Goal: Task Accomplishment & Management: Use online tool/utility

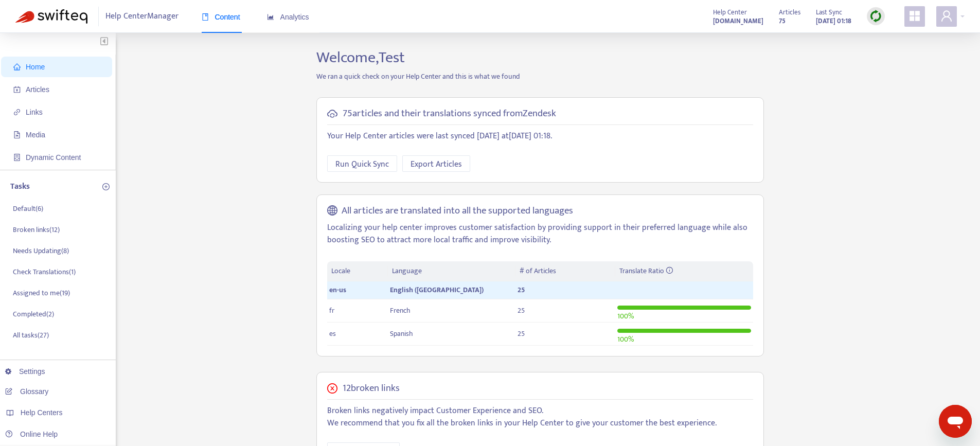
click at [877, 13] on img at bounding box center [875, 16] width 13 height 13
click at [889, 31] on link "Quick Sync" at bounding box center [897, 37] width 44 height 12
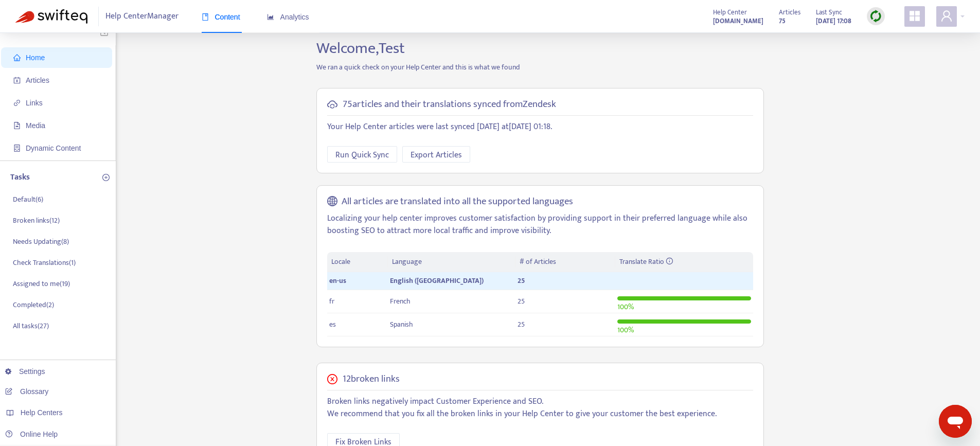
scroll to position [6, 0]
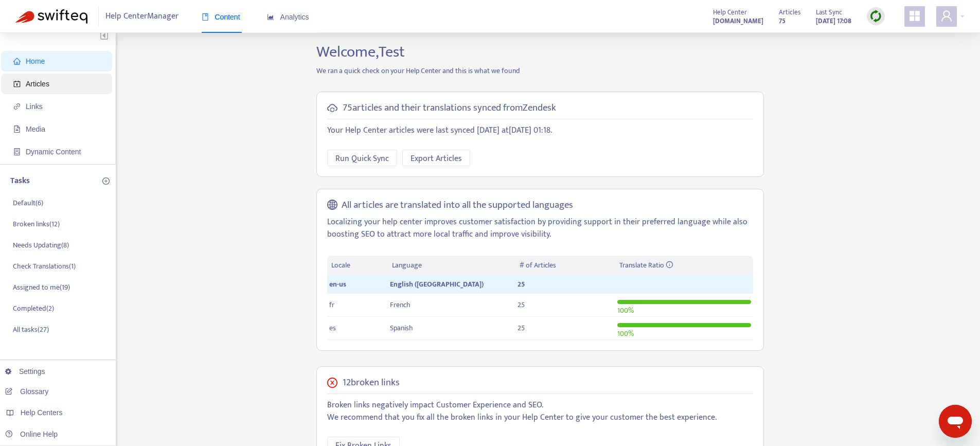
click at [66, 86] on span "Articles" at bounding box center [58, 84] width 91 height 21
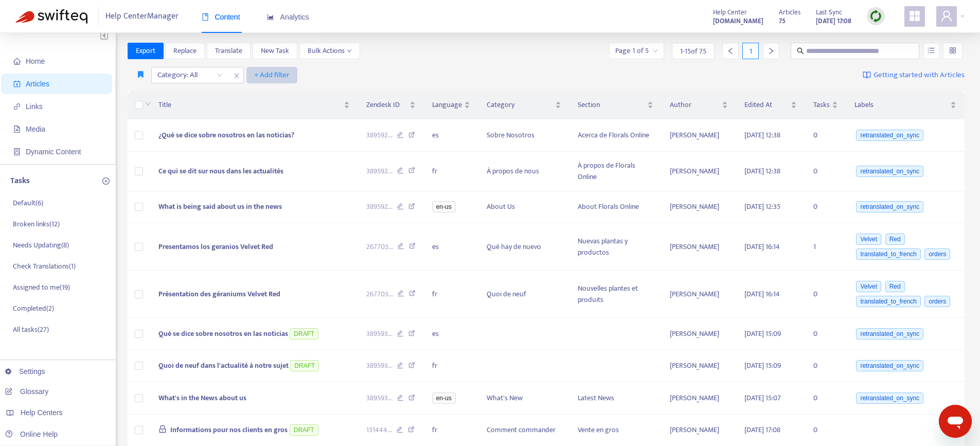
click at [266, 74] on span "+ Add filter" at bounding box center [271, 75] width 35 height 12
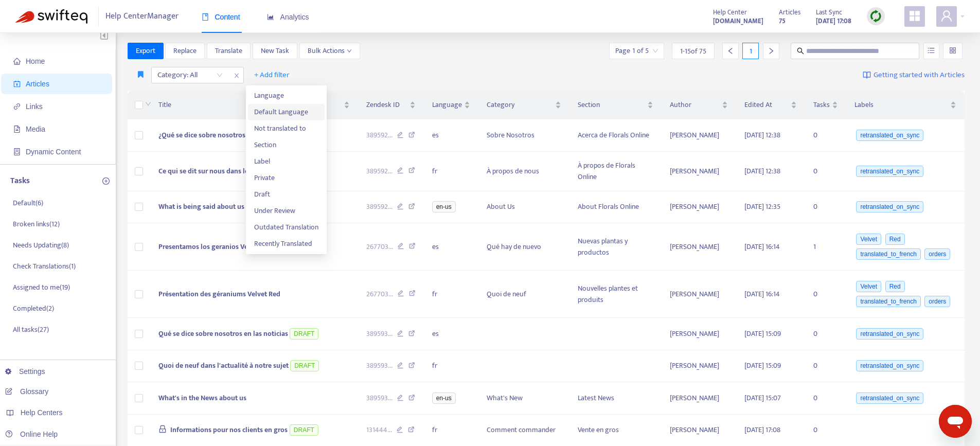
click at [274, 113] on span "Default Language" at bounding box center [286, 111] width 64 height 11
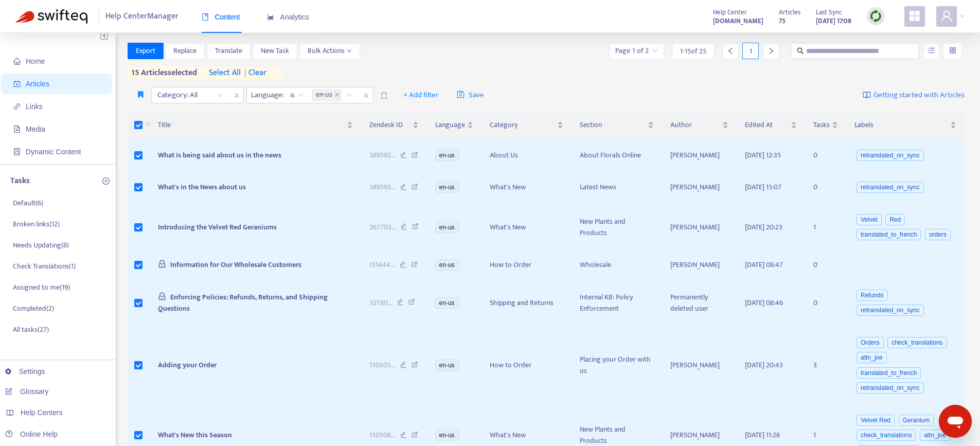
click at [230, 73] on span "select all" at bounding box center [225, 73] width 32 height 12
click at [272, 72] on div "25 articles selected select all | clear" at bounding box center [205, 73] width 154 height 12
click at [267, 77] on span "| clear" at bounding box center [254, 73] width 26 height 12
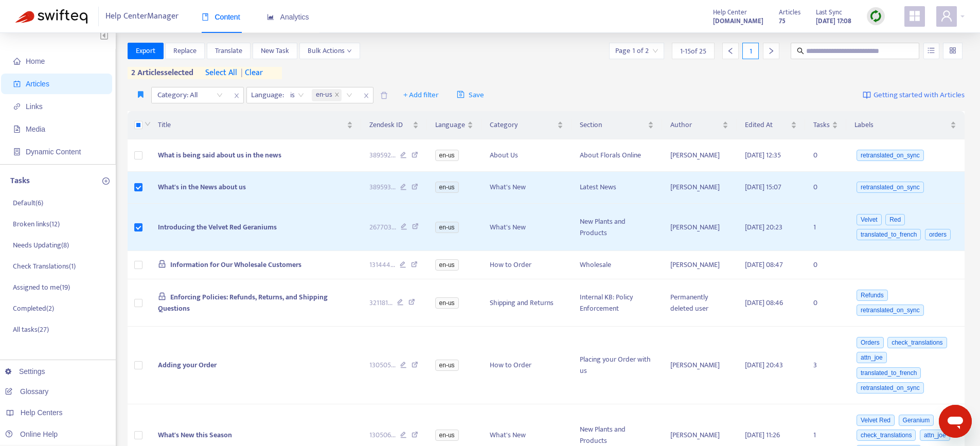
click at [909, 15] on icon "appstore" at bounding box center [914, 16] width 10 height 10
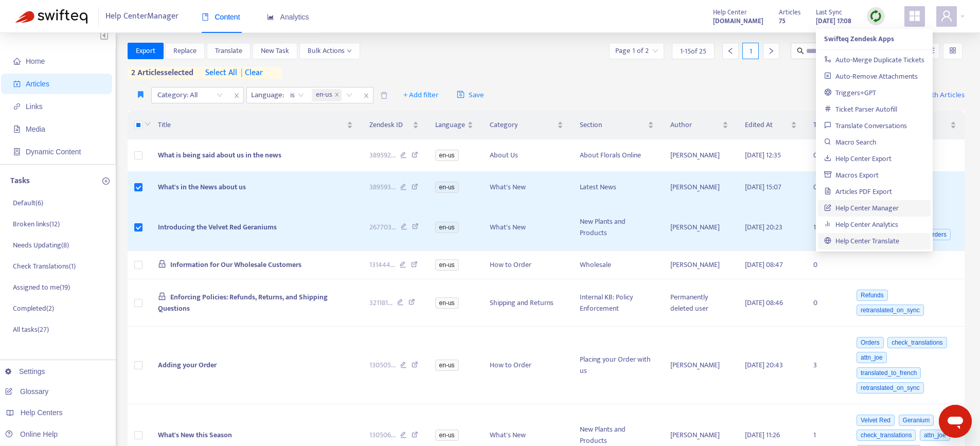
click at [870, 239] on link "Help Center Translate" at bounding box center [861, 241] width 75 height 12
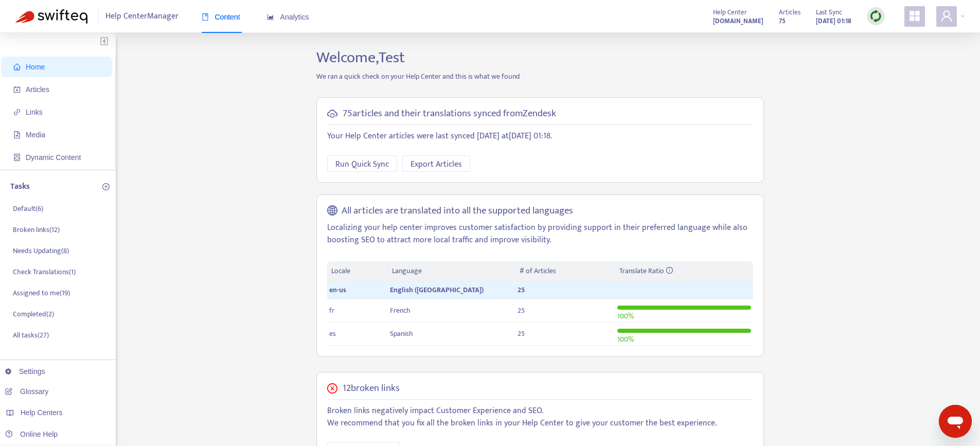
click at [912, 22] on icon "appstore" at bounding box center [914, 16] width 12 height 12
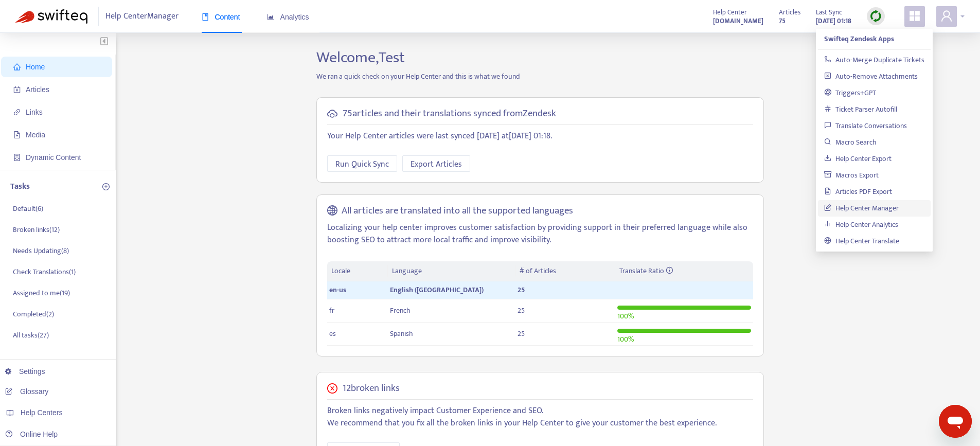
click at [952, 21] on icon "user" at bounding box center [946, 16] width 12 height 12
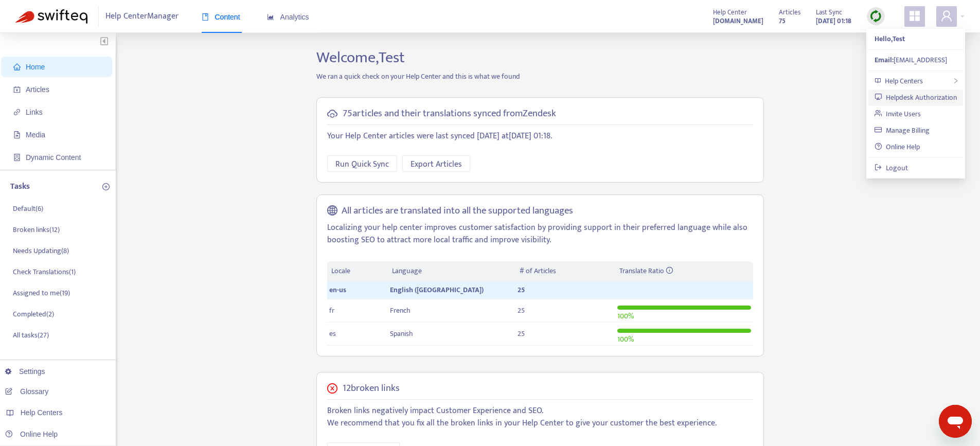
click at [904, 98] on link "Helpdesk Authorization" at bounding box center [915, 98] width 82 height 12
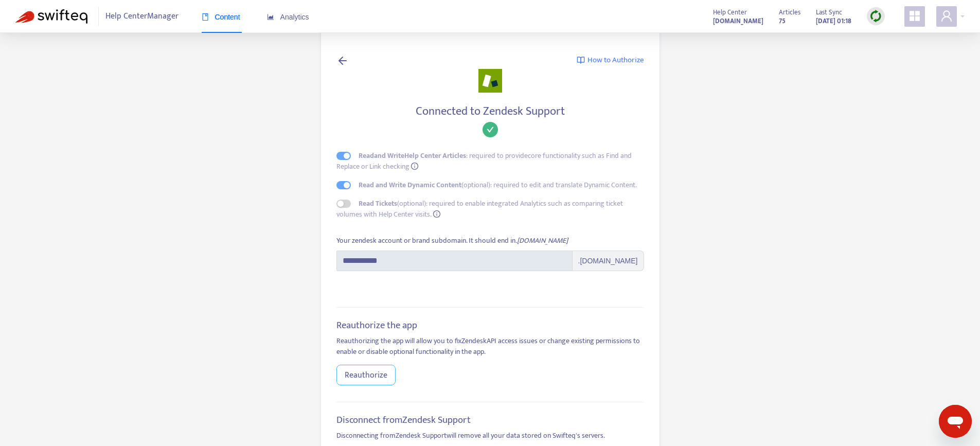
click at [367, 382] on span "Reauthorize" at bounding box center [366, 375] width 43 height 13
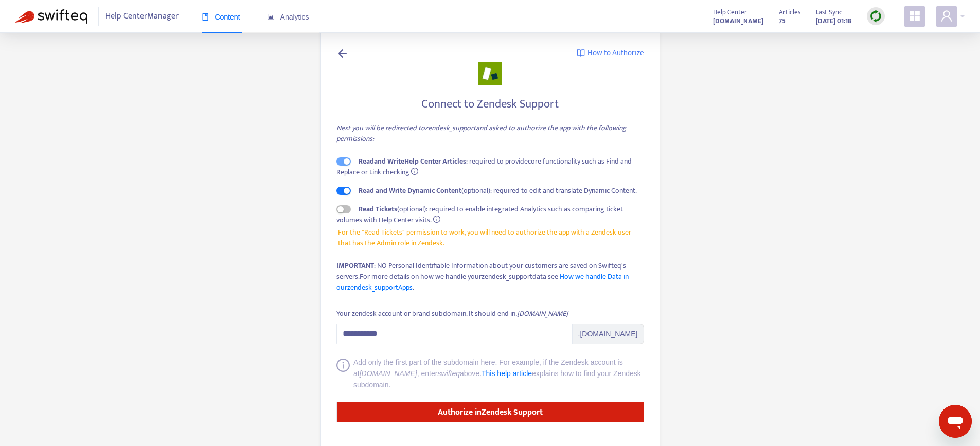
scroll to position [8, 0]
click at [346, 187] on span "button" at bounding box center [343, 190] width 14 height 8
click at [284, 197] on main "**********" at bounding box center [490, 233] width 980 height 483
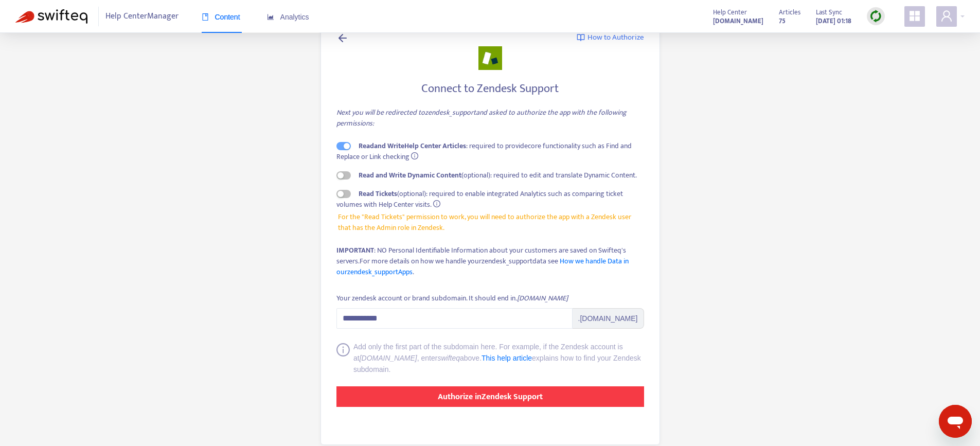
scroll to position [24, 0]
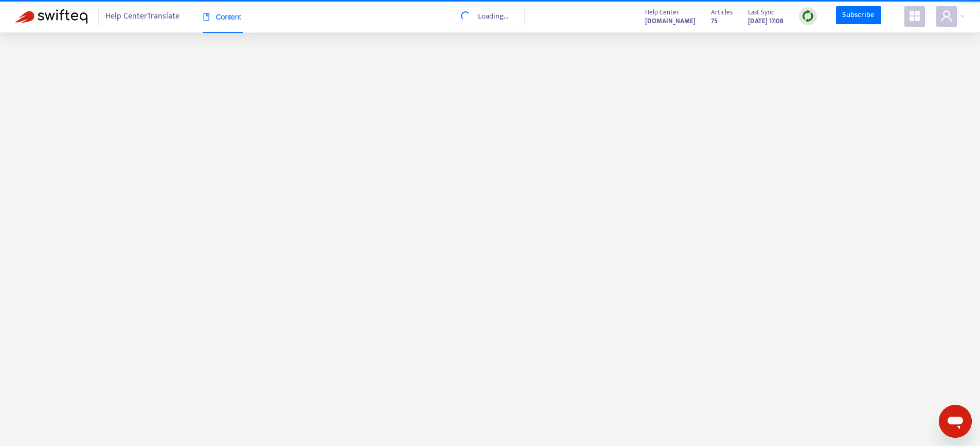
scroll to position [6, 0]
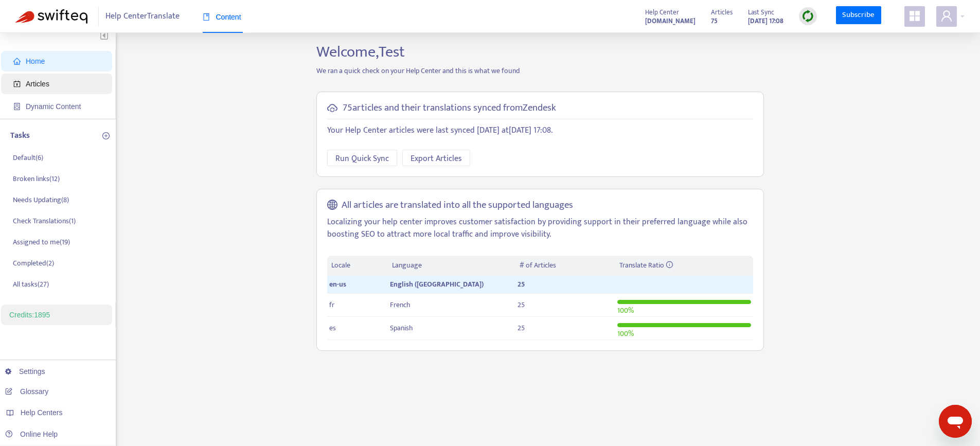
click at [46, 84] on span "Articles" at bounding box center [38, 84] width 24 height 8
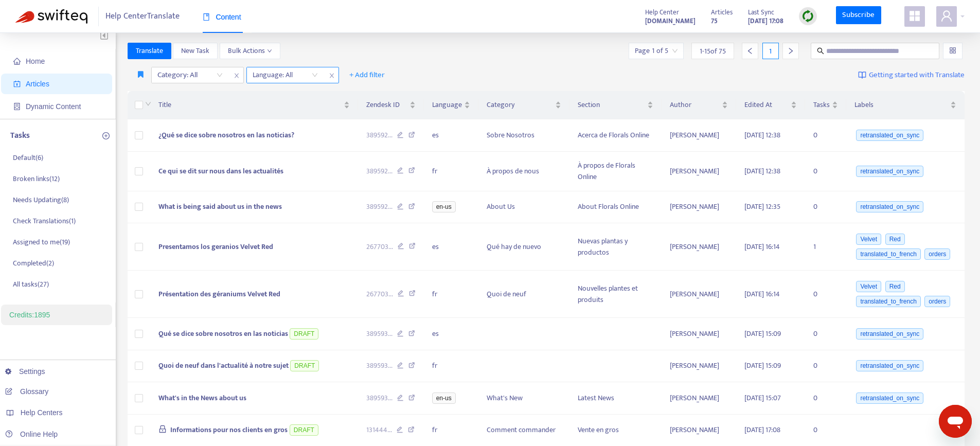
click at [295, 76] on div at bounding box center [280, 75] width 62 height 12
click at [277, 94] on div "en-us" at bounding box center [344, 94] width 179 height 11
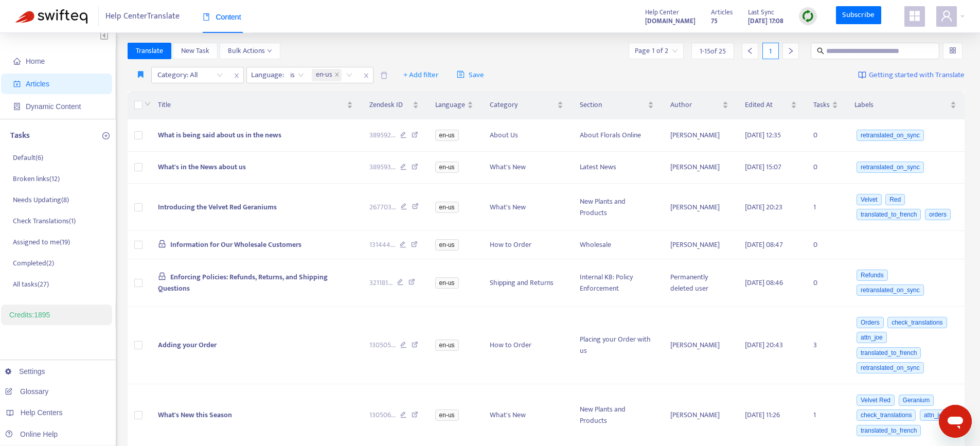
click at [443, 31] on div "Help Center Translate Content Help Center [DOMAIN_NAME] Articles 75 Last Sync […" at bounding box center [490, 16] width 980 height 33
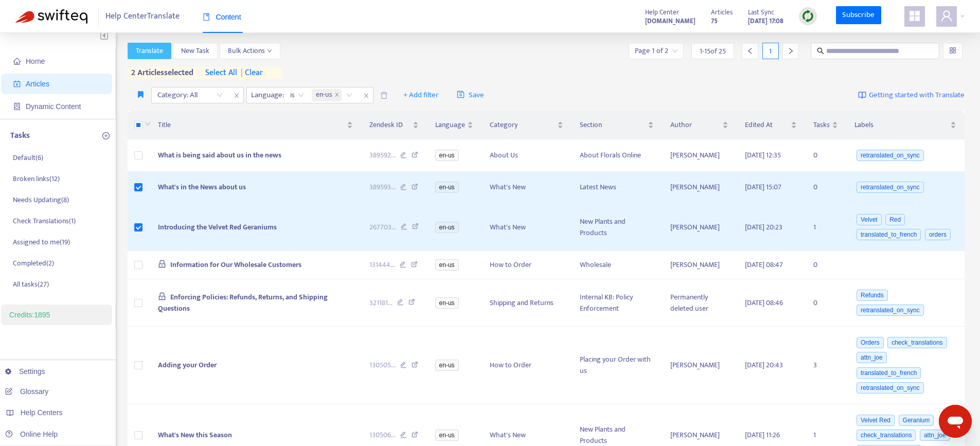
click at [152, 52] on span "Translate" at bounding box center [149, 50] width 27 height 11
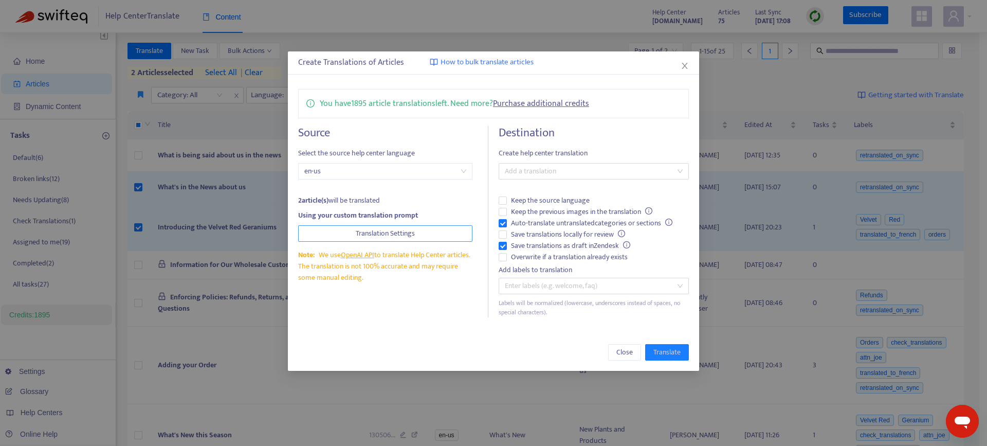
click at [362, 231] on span "Translation Settings" at bounding box center [385, 233] width 59 height 11
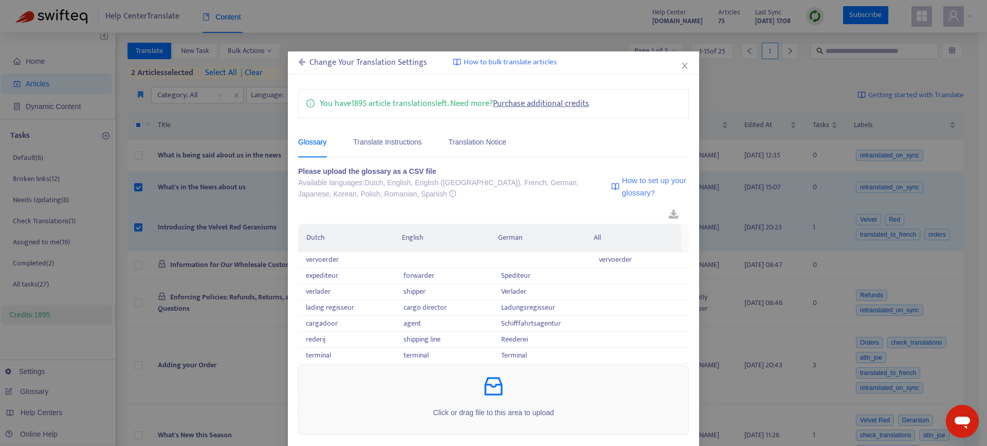
click at [223, 188] on div "Change Your Translation Settings How to bulk translate articles You have 1895 a…" at bounding box center [493, 223] width 987 height 446
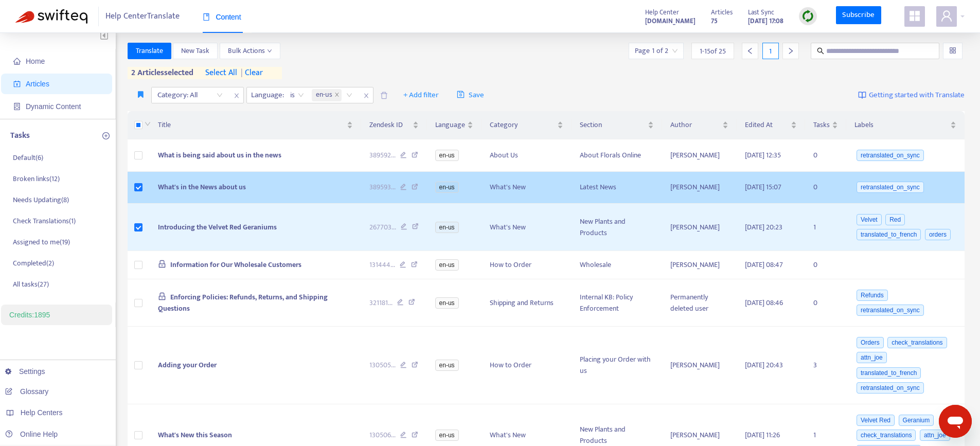
click at [417, 188] on icon at bounding box center [414, 188] width 7 height 9
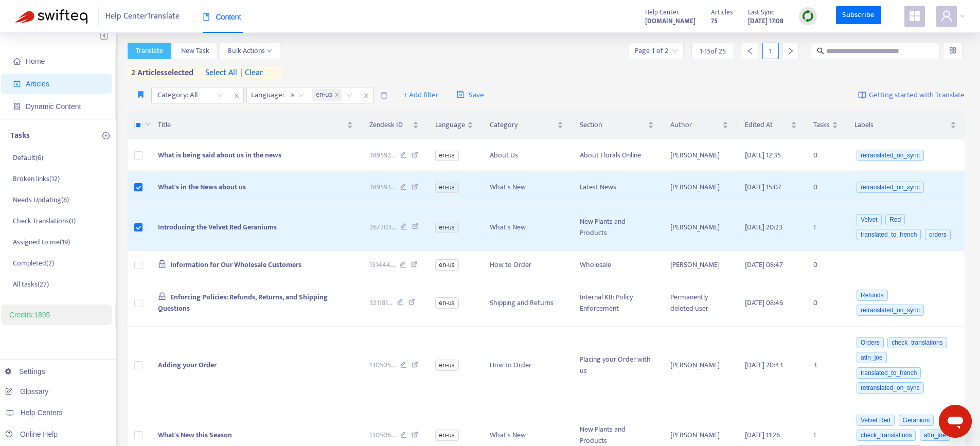
click at [153, 50] on span "Translate" at bounding box center [149, 50] width 27 height 11
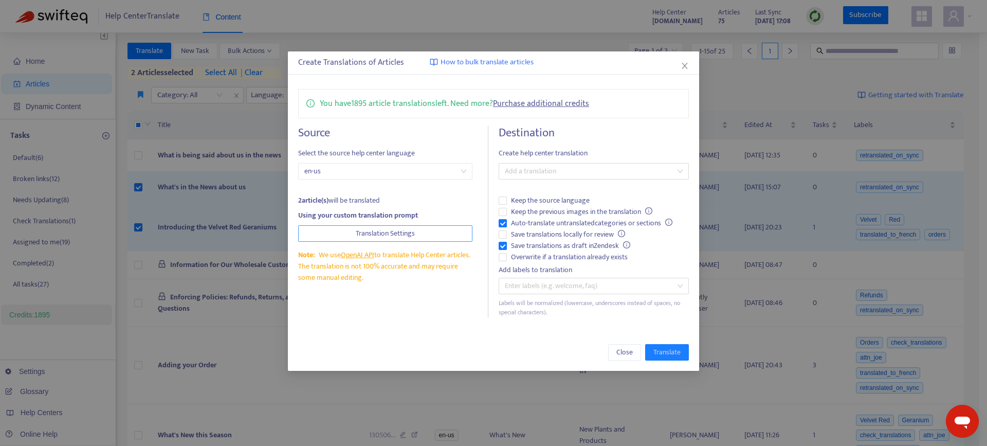
click at [386, 229] on span "Translation Settings" at bounding box center [385, 233] width 59 height 11
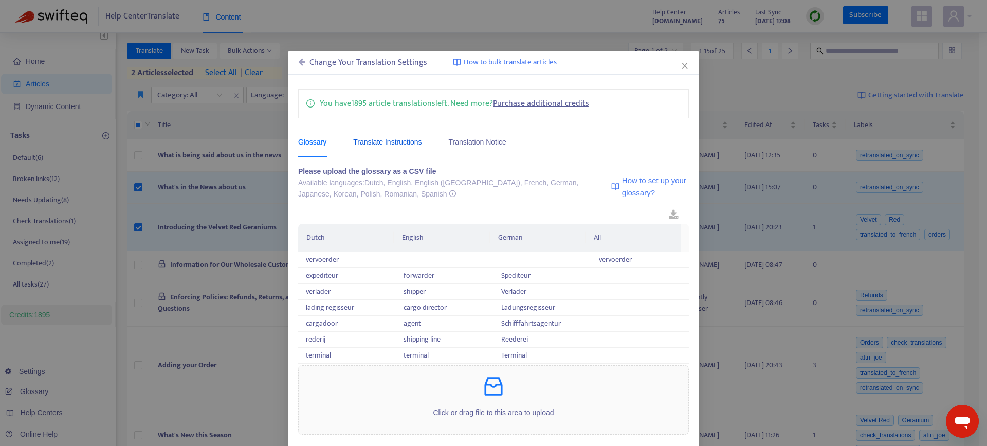
click at [386, 147] on div "Translate Instructions" at bounding box center [387, 141] width 68 height 11
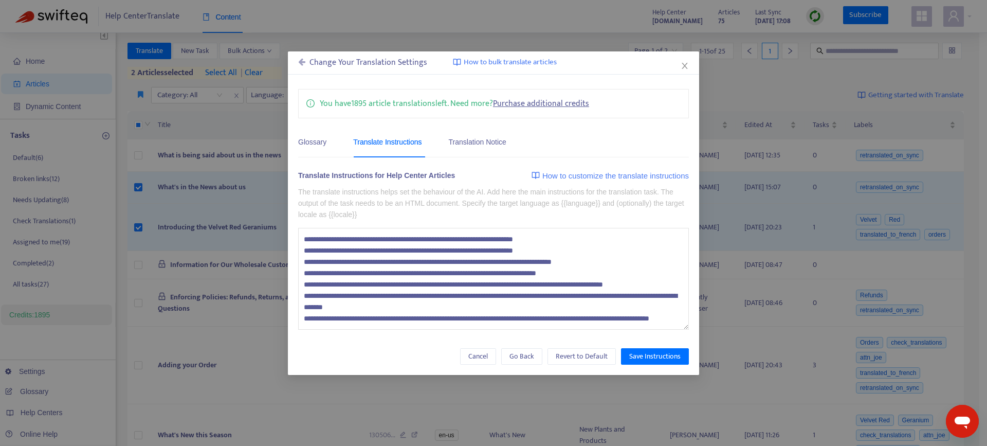
click at [303, 283] on textarea "**********" at bounding box center [493, 279] width 391 height 102
drag, startPoint x: 303, startPoint y: 283, endPoint x: 523, endPoint y: 286, distance: 219.6
click at [523, 286] on textarea "**********" at bounding box center [493, 279] width 391 height 102
click at [538, 284] on textarea "**********" at bounding box center [493, 279] width 391 height 102
drag, startPoint x: 538, startPoint y: 284, endPoint x: 653, endPoint y: 287, distance: 114.7
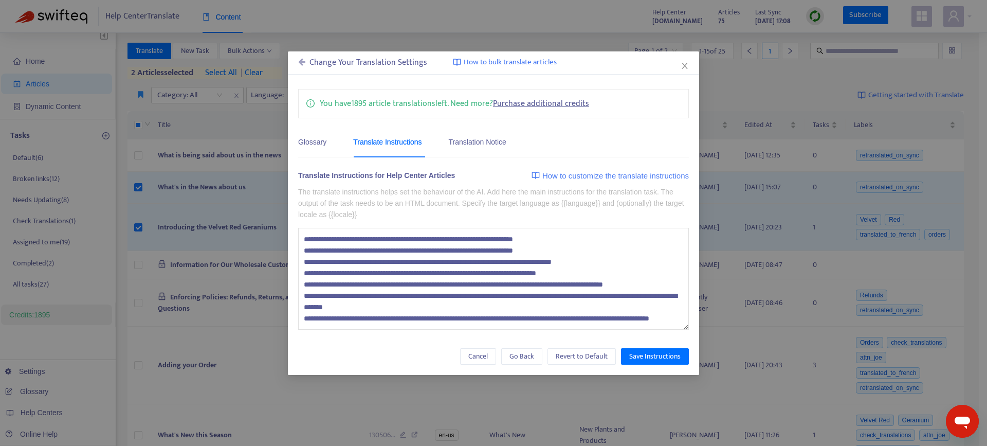
click at [653, 287] on textarea "**********" at bounding box center [493, 279] width 391 height 102
drag, startPoint x: 407, startPoint y: 321, endPoint x: 269, endPoint y: 231, distance: 165.0
click at [269, 231] on div "Change Your Translation Settings How to bulk translate articles You have 1895 a…" at bounding box center [493, 223] width 987 height 446
click at [415, 322] on textarea "**********" at bounding box center [493, 279] width 391 height 102
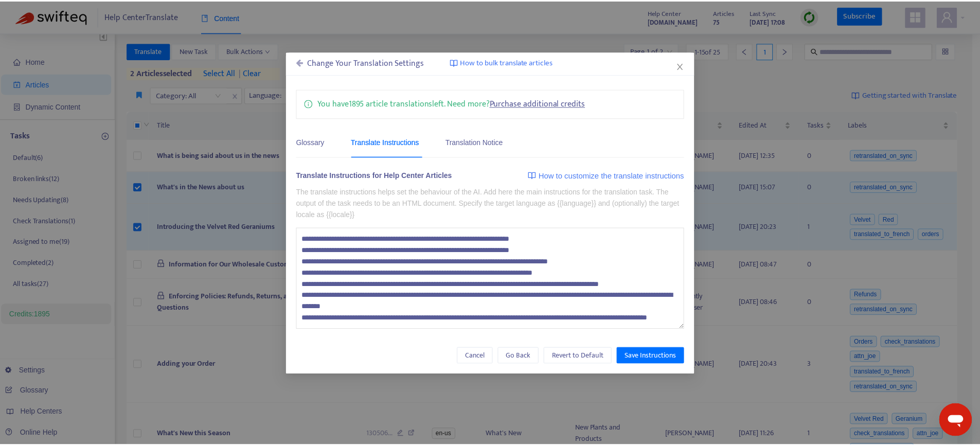
scroll to position [16, 0]
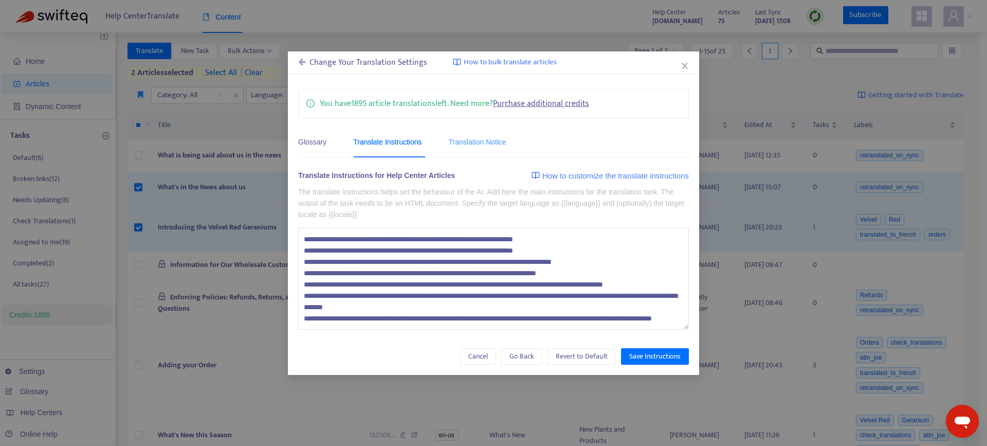
type textarea "**********"
click at [477, 149] on div "Translation Notice" at bounding box center [478, 141] width 58 height 31
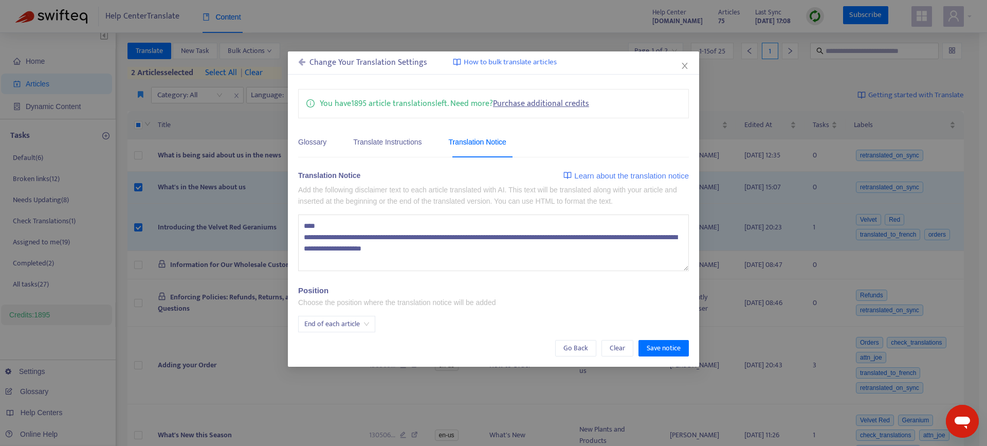
drag, startPoint x: 489, startPoint y: 250, endPoint x: 264, endPoint y: 217, distance: 226.7
click at [264, 217] on div "Change Your Translation Settings How to bulk translate articles You have 1895 a…" at bounding box center [493, 223] width 987 height 446
click at [357, 325] on span "End of each article" at bounding box center [336, 323] width 65 height 15
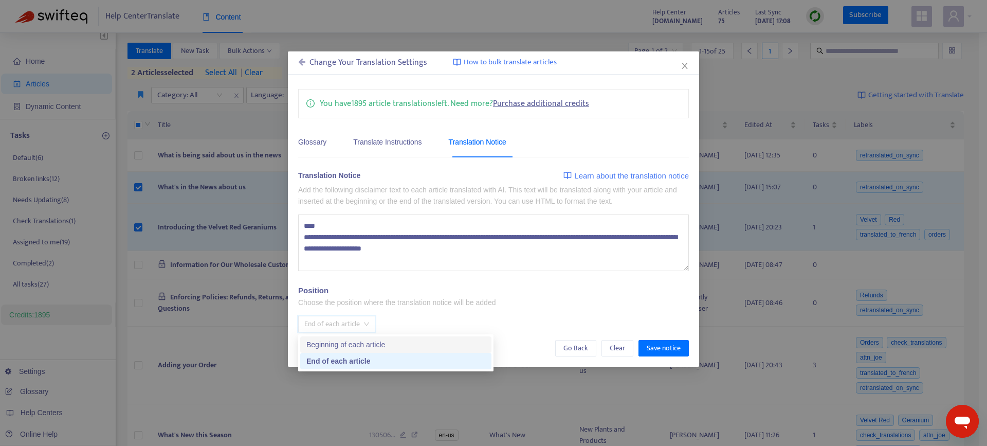
click at [481, 299] on p "Choose the position where the translation notice will be added" at bounding box center [396, 302] width 197 height 11
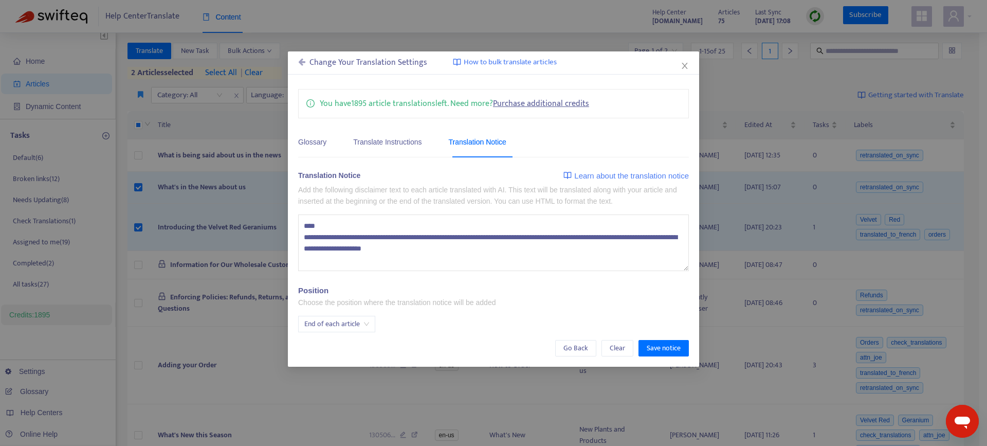
drag, startPoint x: 499, startPoint y: 254, endPoint x: 274, endPoint y: 211, distance: 229.3
click at [274, 211] on div "Change Your Translation Settings How to bulk translate articles You have 1895 a…" at bounding box center [493, 223] width 987 height 446
click at [428, 260] on textarea "**********" at bounding box center [493, 242] width 391 height 57
drag, startPoint x: 503, startPoint y: 258, endPoint x: 189, endPoint y: 219, distance: 316.6
click at [189, 219] on div "Change Your Translation Settings How to bulk translate articles You have 1895 a…" at bounding box center [493, 223] width 987 height 446
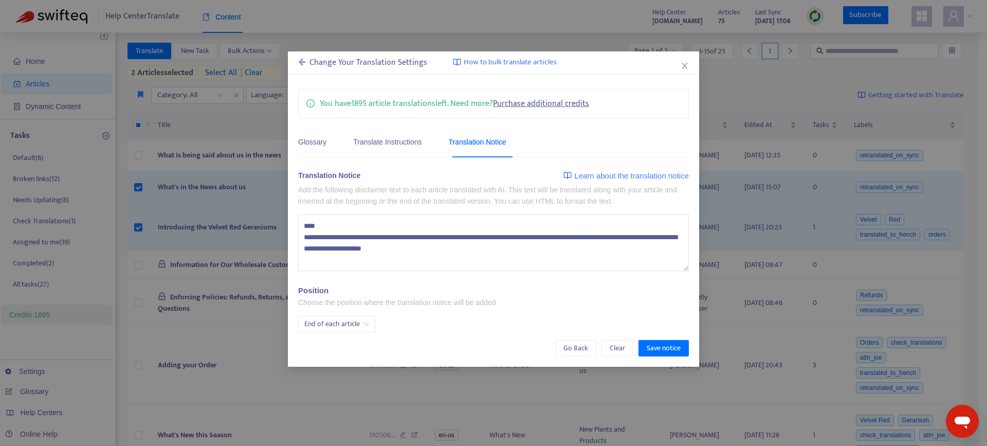
click at [407, 250] on textarea "**********" at bounding box center [493, 242] width 391 height 57
drag, startPoint x: 466, startPoint y: 235, endPoint x: 284, endPoint y: 190, distance: 187.5
click at [284, 190] on div "Change Your Translation Settings How to bulk translate articles You have 1895 a…" at bounding box center [493, 223] width 987 height 446
click at [402, 139] on div "Translate Instructions" at bounding box center [387, 141] width 68 height 11
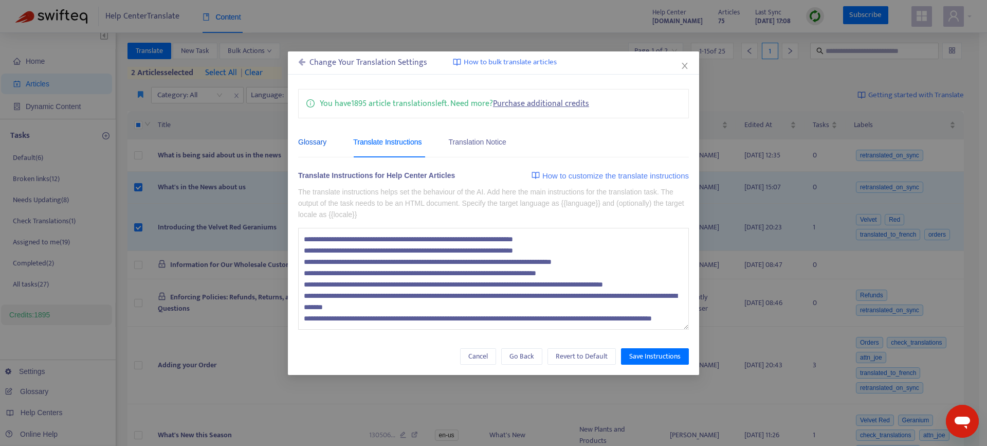
click at [307, 142] on div "Glossary" at bounding box center [312, 141] width 28 height 11
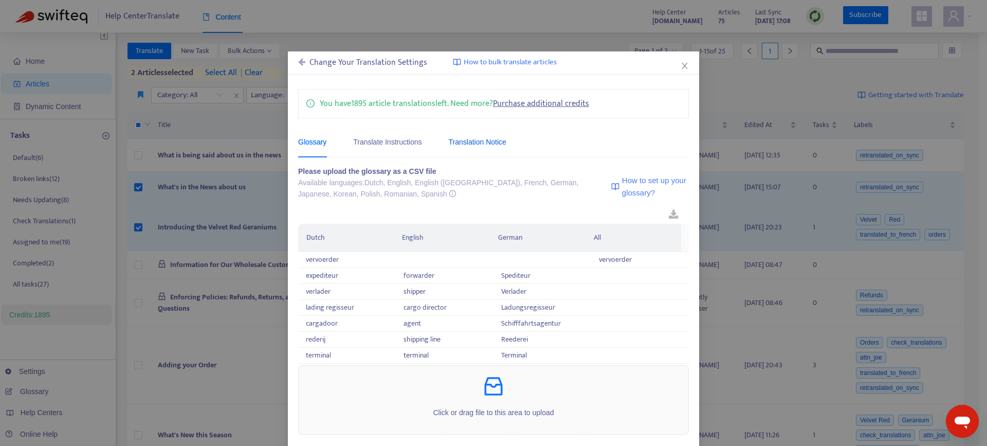
click at [478, 140] on div "Translation Notice" at bounding box center [478, 141] width 58 height 11
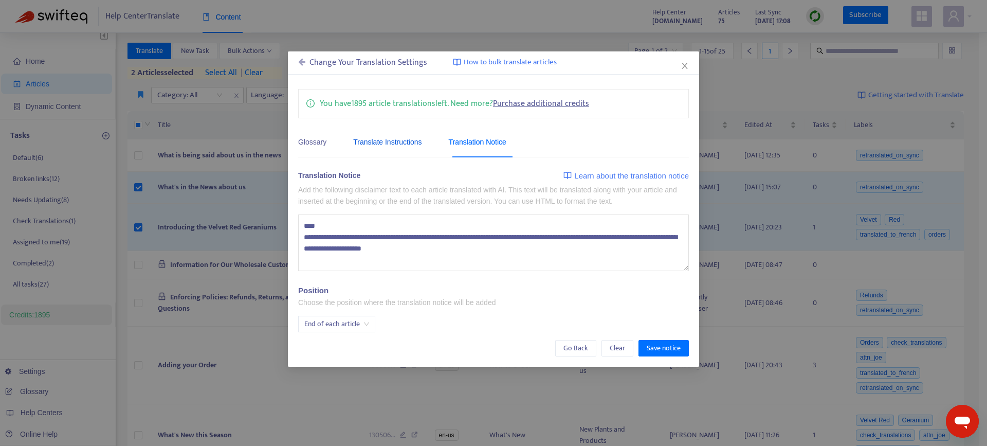
click at [390, 143] on div "Translate Instructions" at bounding box center [387, 141] width 68 height 11
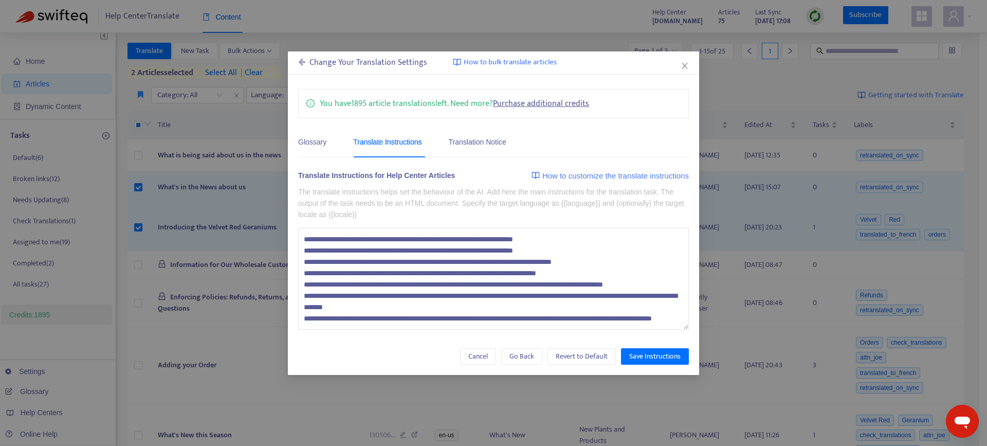
click at [301, 60] on icon at bounding box center [301, 62] width 7 height 8
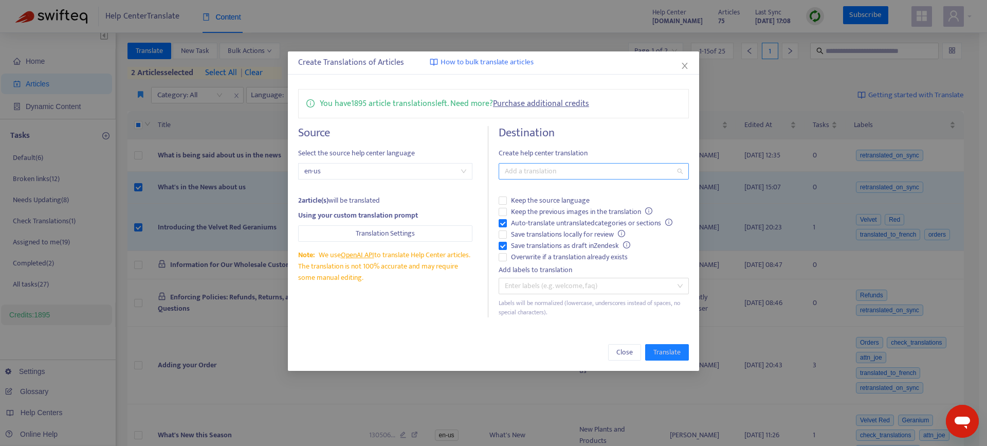
click at [539, 168] on div at bounding box center [588, 171] width 175 height 12
click at [542, 206] on div "French ( fr )" at bounding box center [596, 208] width 179 height 11
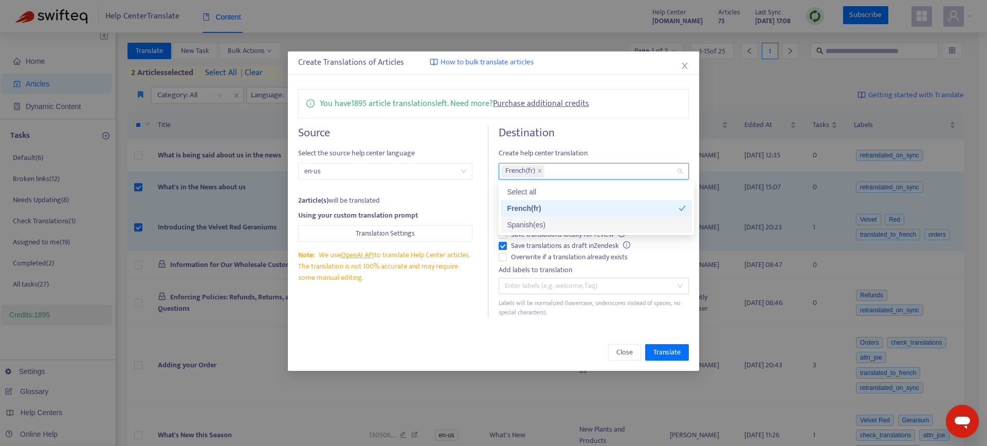
click at [541, 220] on div "Spanish ( es )" at bounding box center [596, 224] width 179 height 11
click at [651, 141] on div "Destination Create help center translation French ( fr ) Spanish ( es ) Keep th…" at bounding box center [594, 221] width 190 height 191
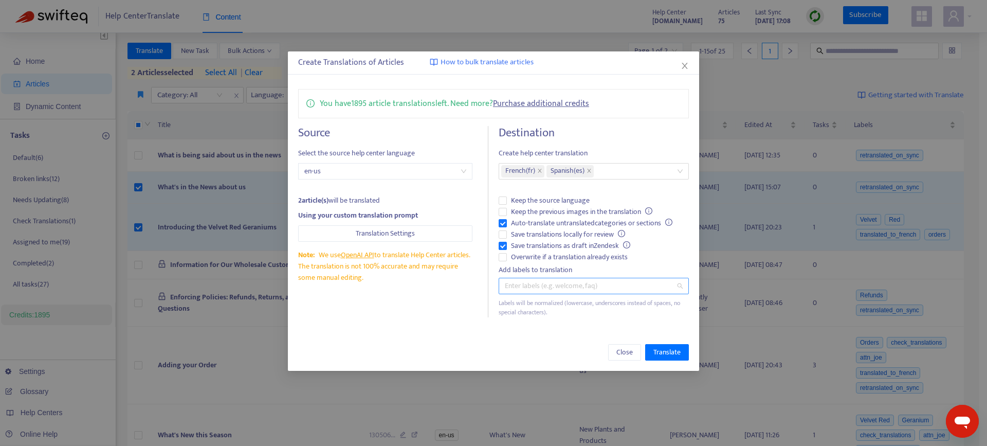
click at [567, 290] on div at bounding box center [588, 286] width 175 height 12
click at [678, 255] on label "Overwrite if a translation already exists" at bounding box center [594, 256] width 190 height 11
click at [661, 356] on span "Translate" at bounding box center [667, 352] width 27 height 11
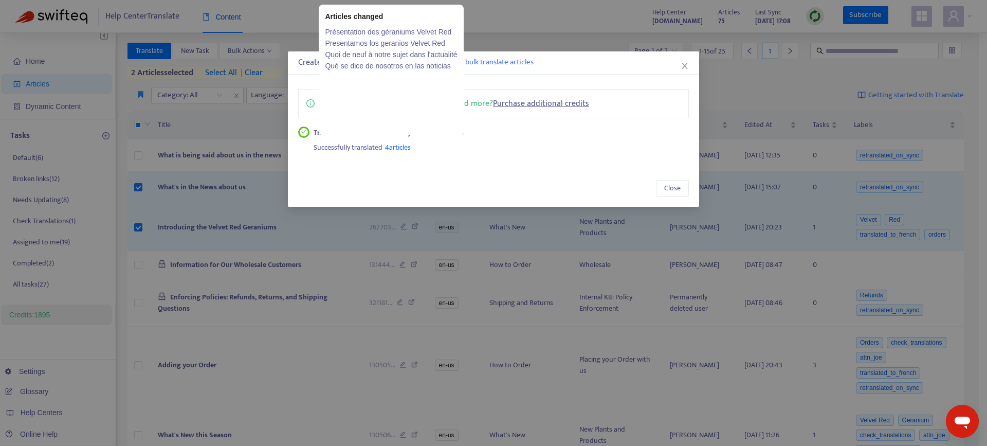
click at [395, 32] on link "Présentation des géraniums Velvet Red" at bounding box center [391, 31] width 132 height 11
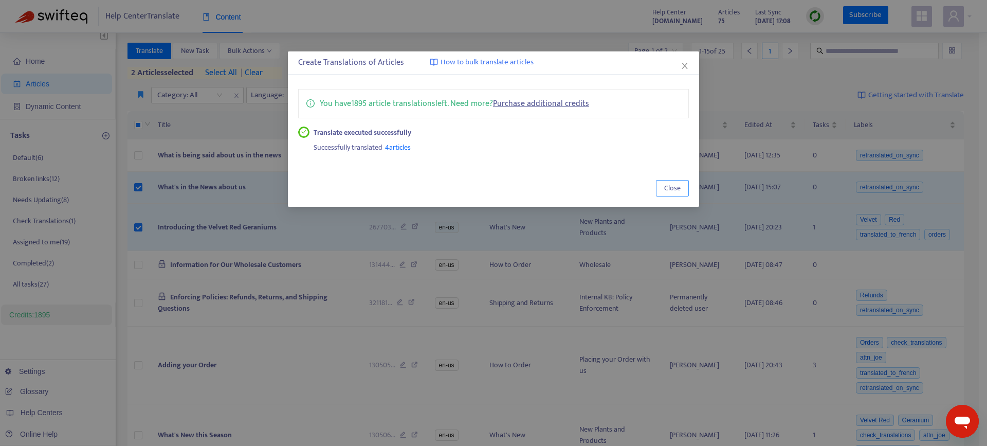
click at [674, 188] on span "Close" at bounding box center [672, 188] width 16 height 11
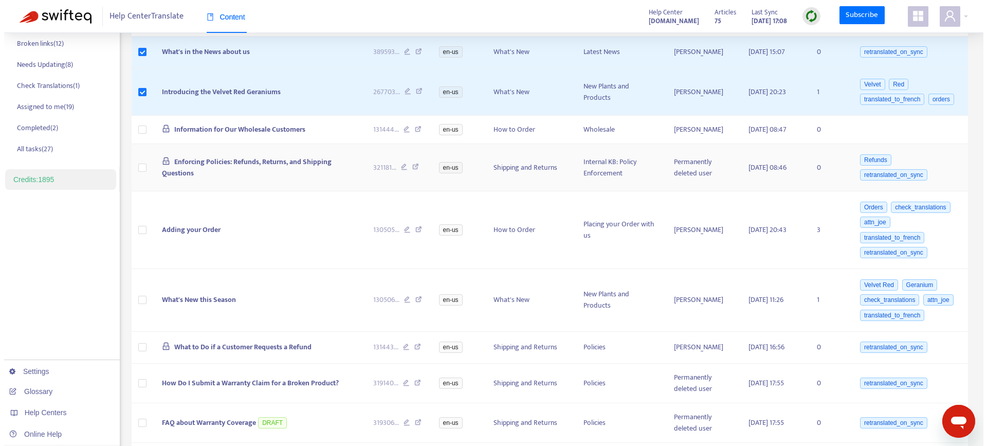
scroll to position [0, 0]
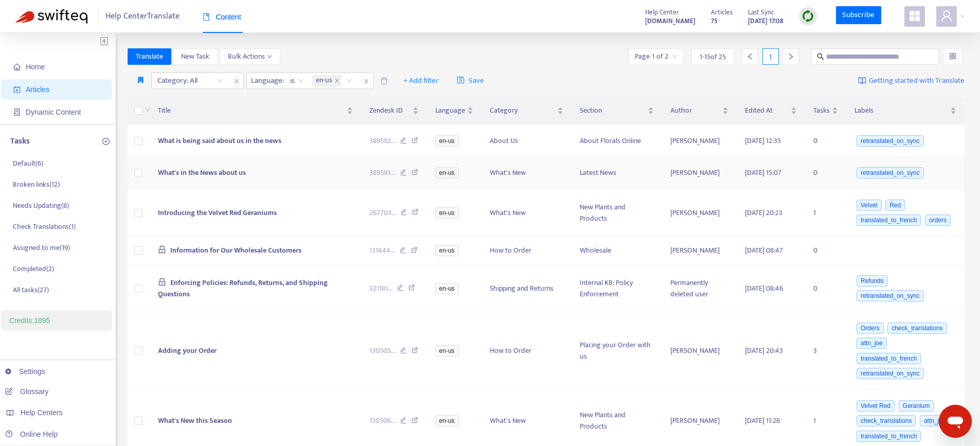
click at [231, 172] on span "What's in the News about us" at bounding box center [202, 173] width 88 height 12
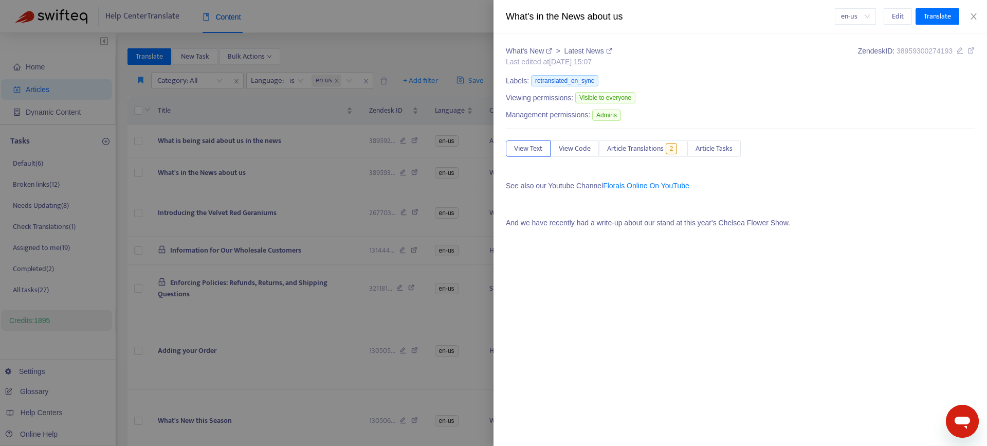
click at [226, 145] on div at bounding box center [493, 223] width 987 height 446
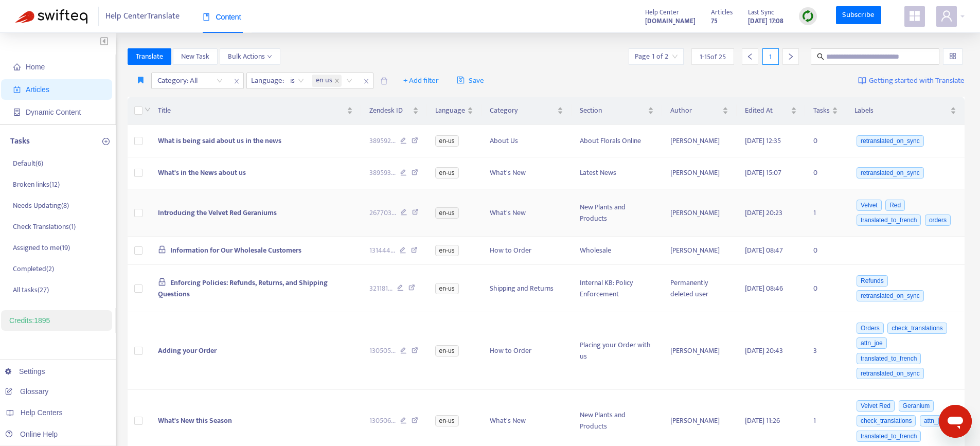
click at [220, 212] on td "Introducing the Velvet Red Geraniums" at bounding box center [255, 212] width 211 height 47
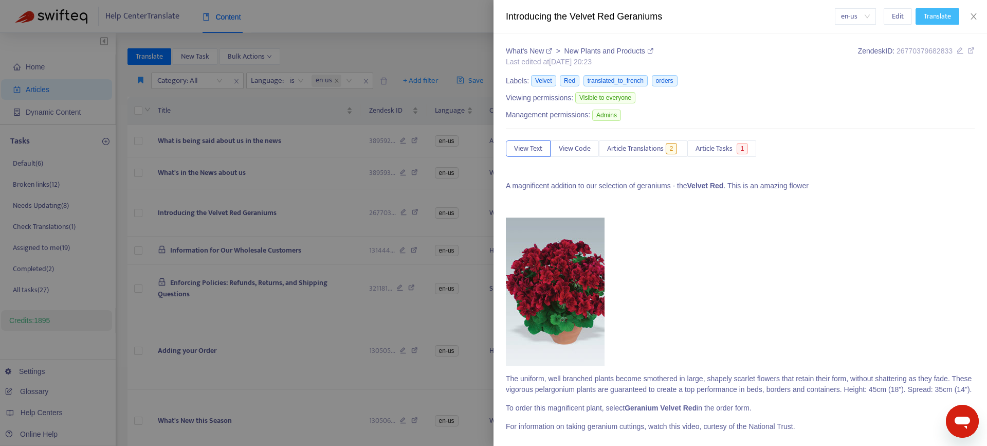
click at [941, 20] on span "Translate" at bounding box center [937, 16] width 27 height 11
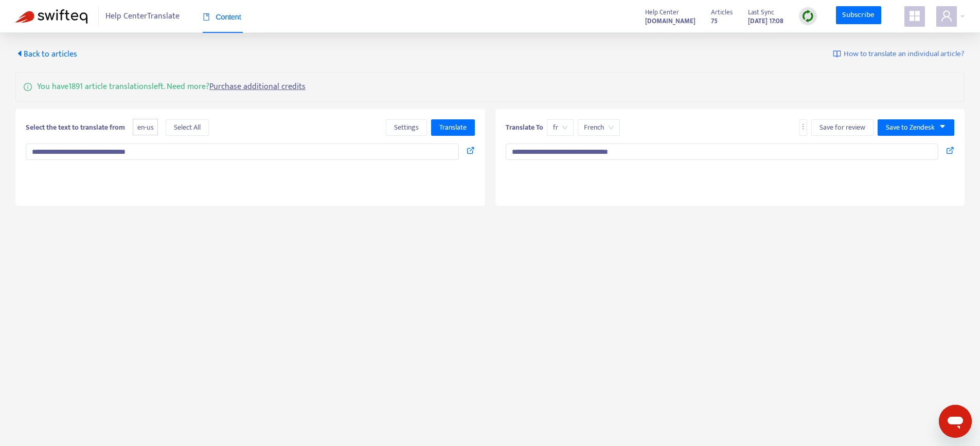
type textarea "**********"
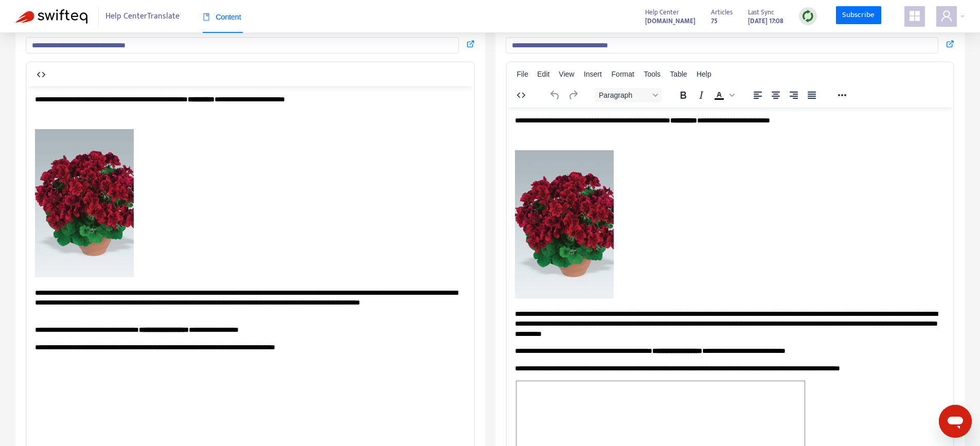
click at [352, 104] on body "**********" at bounding box center [250, 318] width 430 height 448
click at [356, 100] on p "**********" at bounding box center [246, 99] width 423 height 10
click at [287, 101] on p "**********" at bounding box center [246, 99] width 423 height 10
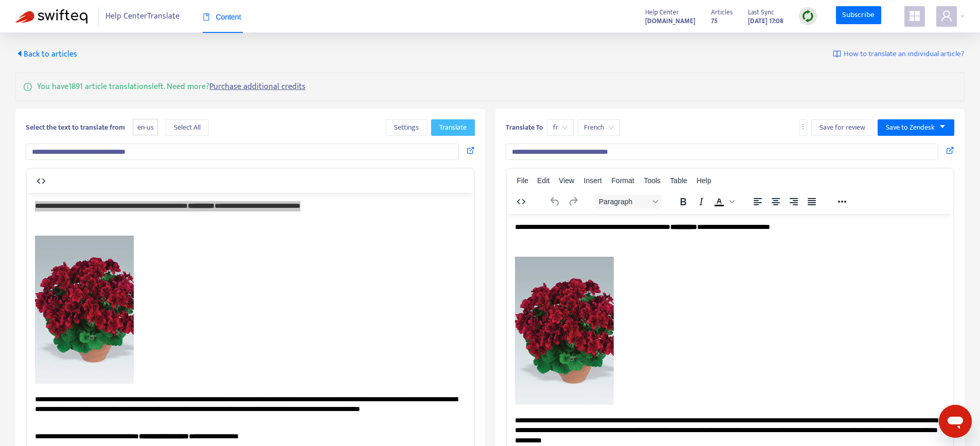
click at [454, 129] on span "Translate" at bounding box center [452, 127] width 27 height 11
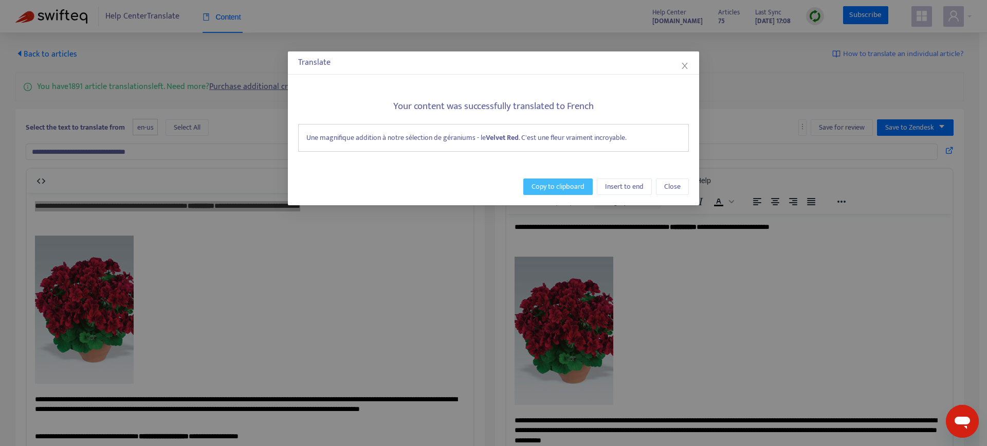
click at [539, 188] on span "Copy to clipboard" at bounding box center [558, 186] width 53 height 11
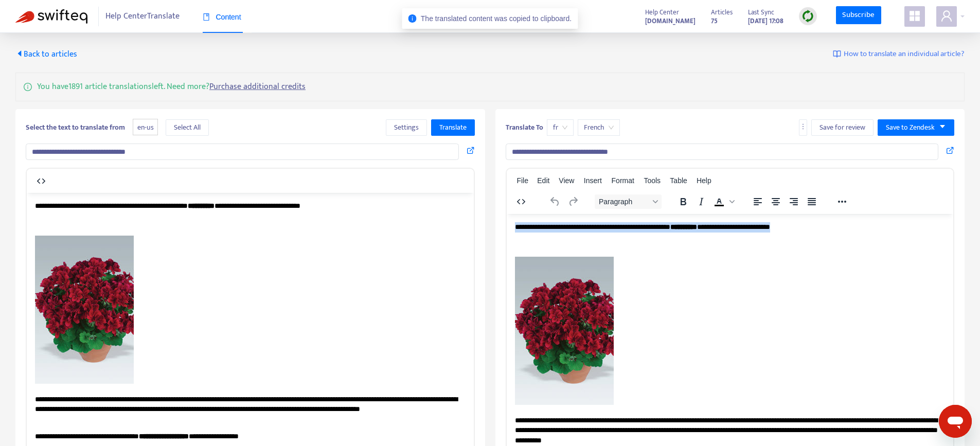
drag, startPoint x: 857, startPoint y: 227, endPoint x: 998, endPoint y: 432, distance: 248.5
paste body "Rich Text Area. Press ALT-0 for help."
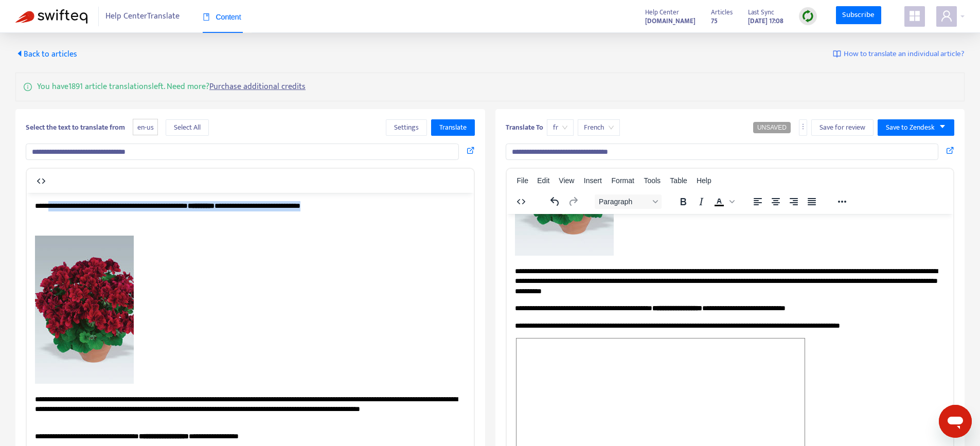
drag, startPoint x: 360, startPoint y: 204, endPoint x: 57, endPoint y: 202, distance: 303.4
click at [57, 202] on p "**********" at bounding box center [246, 206] width 423 height 10
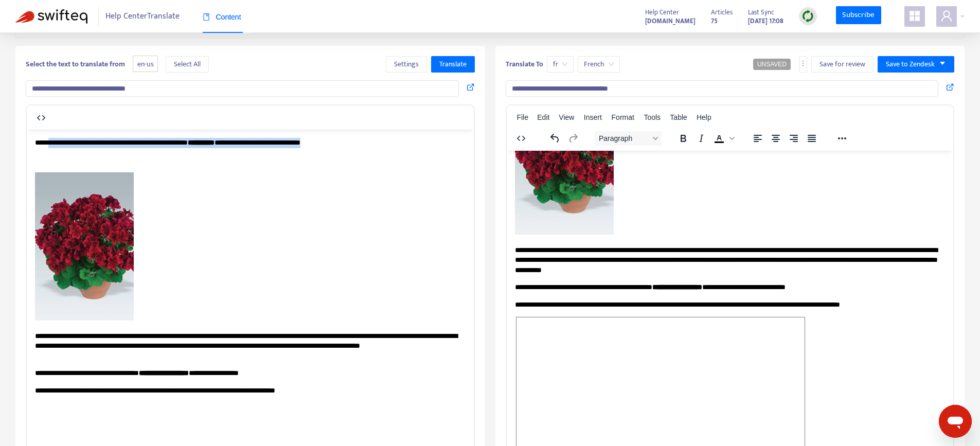
click at [364, 145] on p "**********" at bounding box center [246, 142] width 423 height 10
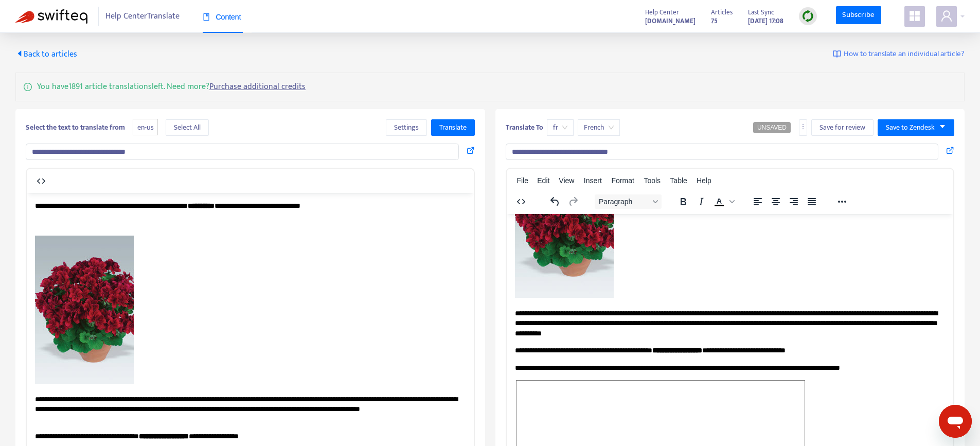
click at [267, 296] on p "Rich Text Area. Press ALT-0 for help." at bounding box center [250, 311] width 430 height 152
click at [37, 52] on span "Back to articles" at bounding box center [46, 54] width 62 height 14
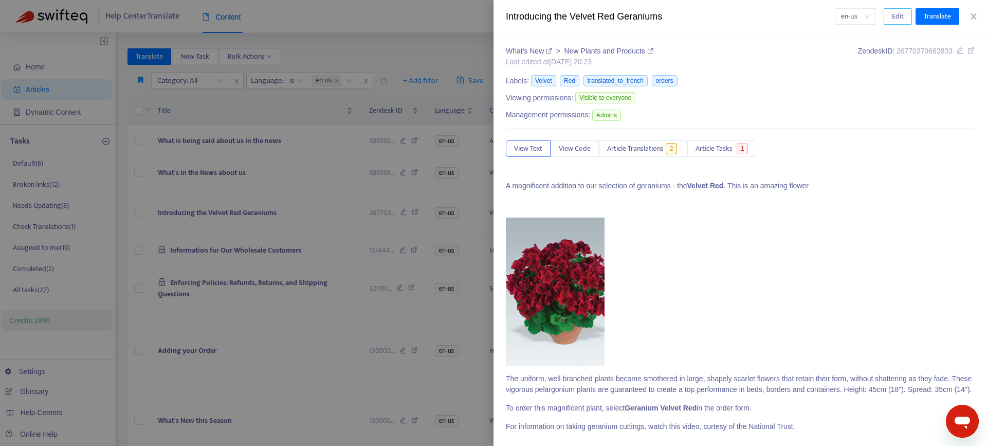
click at [895, 17] on span "Edit" at bounding box center [898, 16] width 12 height 11
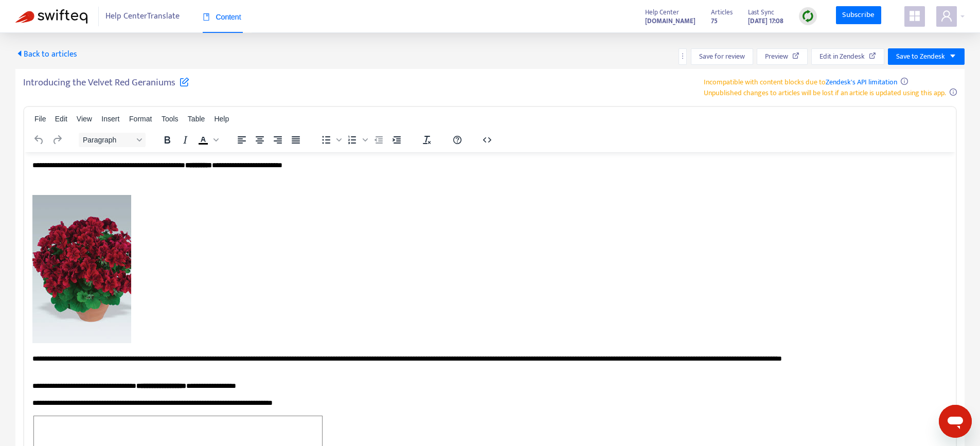
click at [361, 185] on p "Rich Text Area. Press ALT-0 for help." at bounding box center [485, 182] width 907 height 10
click at [353, 172] on body "**********" at bounding box center [489, 379] width 915 height 438
click at [347, 156] on html "**********" at bounding box center [489, 379] width 931 height 455
click at [770, 77] on span "Incompatible with content blocks due to Zendesk's API limitation" at bounding box center [800, 82] width 193 height 12
drag, startPoint x: 770, startPoint y: 77, endPoint x: 794, endPoint y: 78, distance: 23.7
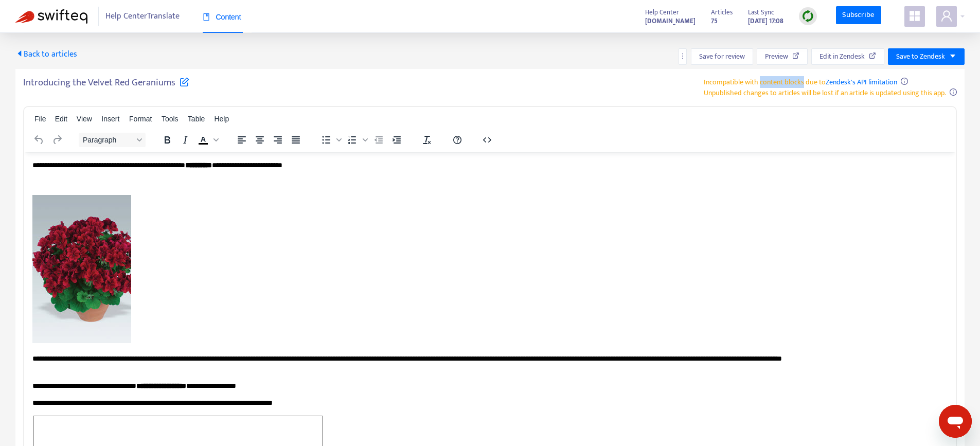
click at [795, 78] on span "Incompatible with content blocks due to Zendesk's API limitation" at bounding box center [800, 82] width 193 height 12
click at [55, 53] on span "Back to articles" at bounding box center [46, 54] width 62 height 14
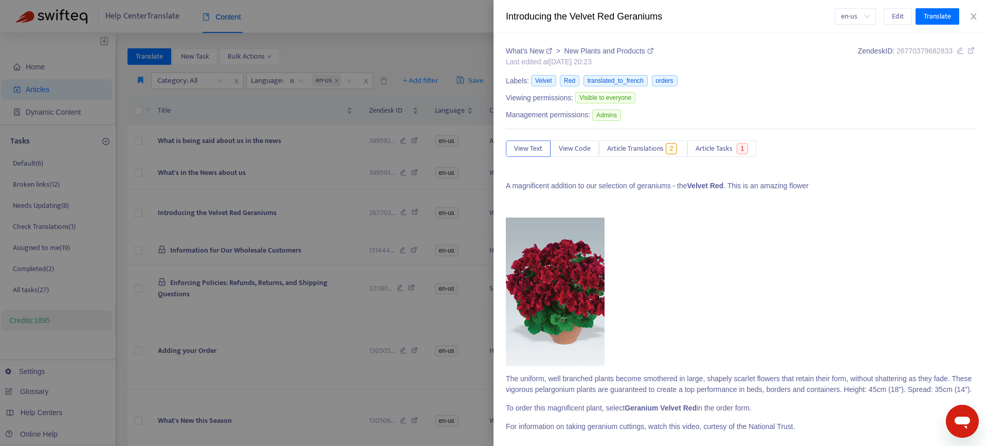
click at [429, 30] on div at bounding box center [493, 223] width 987 height 446
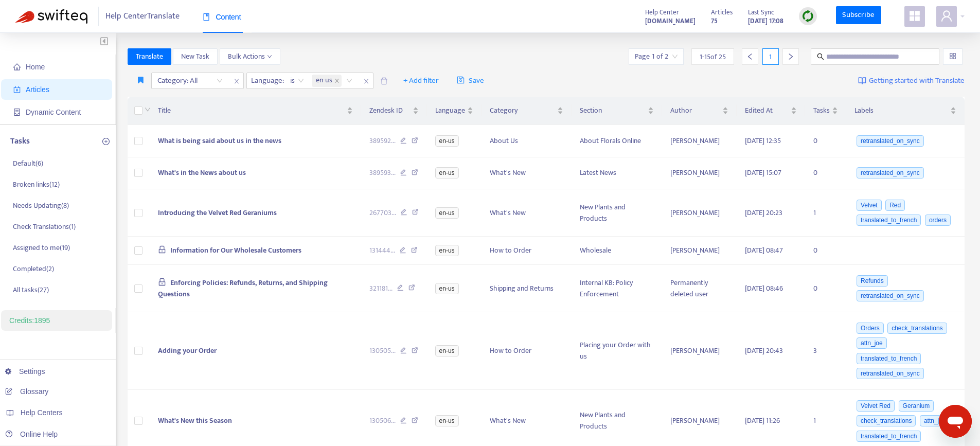
click at [813, 27] on div "Help Center Translate Content Help Center [DOMAIN_NAME] Articles 75 Last Sync […" at bounding box center [490, 16] width 980 height 33
click at [813, 20] on img at bounding box center [807, 16] width 13 height 13
click at [471, 35] on div "Home Articles Dynamic Content Tasks Default ( 6 ) Broken links ( 12 ) Needs Upd…" at bounding box center [490, 424] width 980 height 783
click at [935, 18] on div "Help Center [DOMAIN_NAME] Articles 75 Last Sync [DATE] 17:08 Subscribe" at bounding box center [801, 16] width 328 height 21
click at [958, 14] on div at bounding box center [950, 16] width 28 height 21
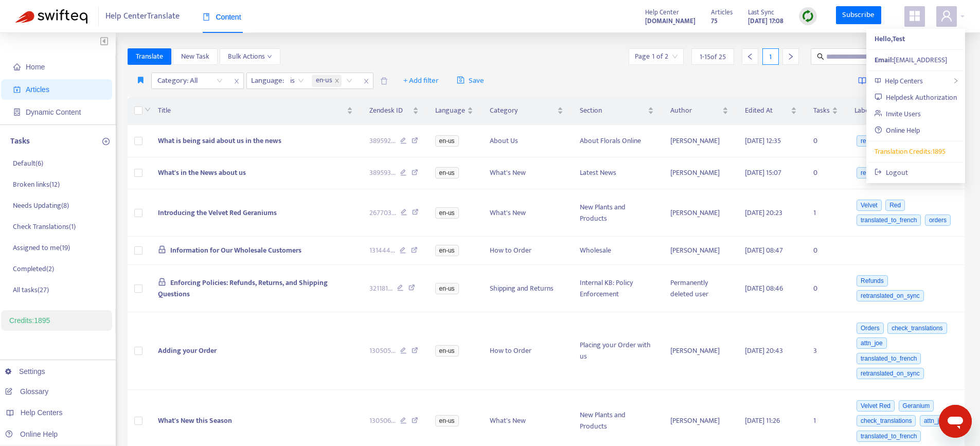
click at [470, 36] on div "Home Articles Dynamic Content Tasks Default ( 6 ) Broken links ( 12 ) Needs Upd…" at bounding box center [490, 424] width 980 height 783
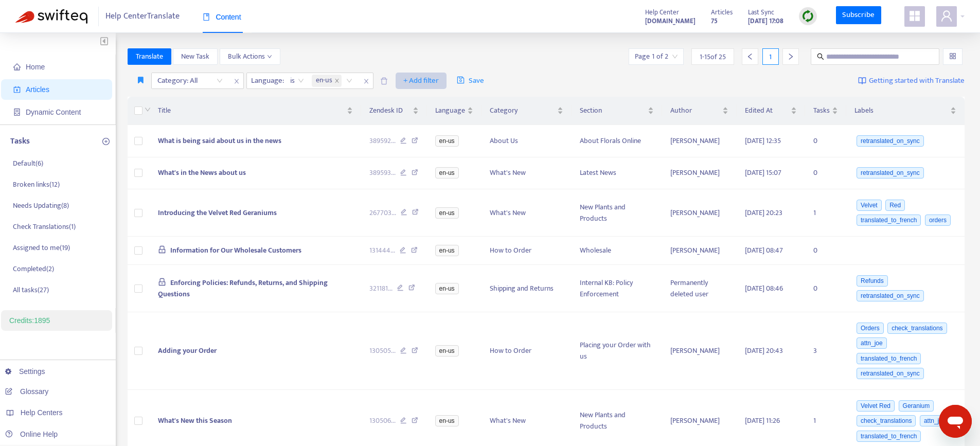
click at [424, 73] on button "+ Add filter" at bounding box center [420, 81] width 51 height 16
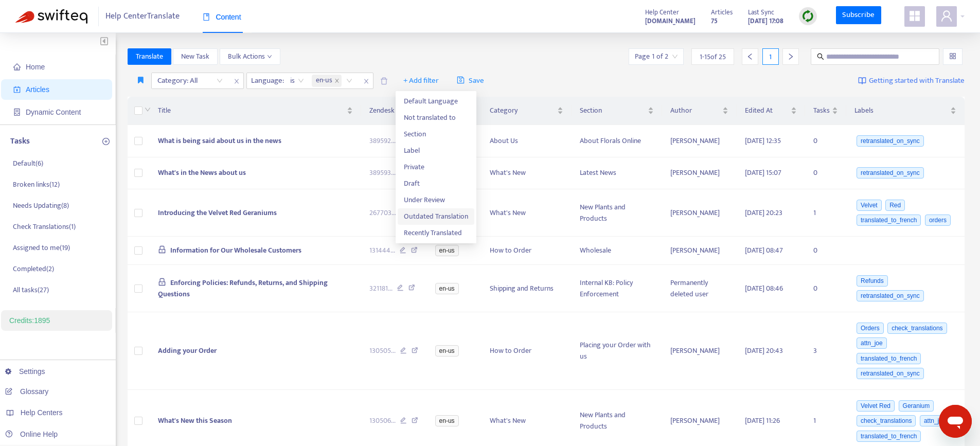
click at [440, 221] on span "Outdated Translation" at bounding box center [436, 216] width 64 height 11
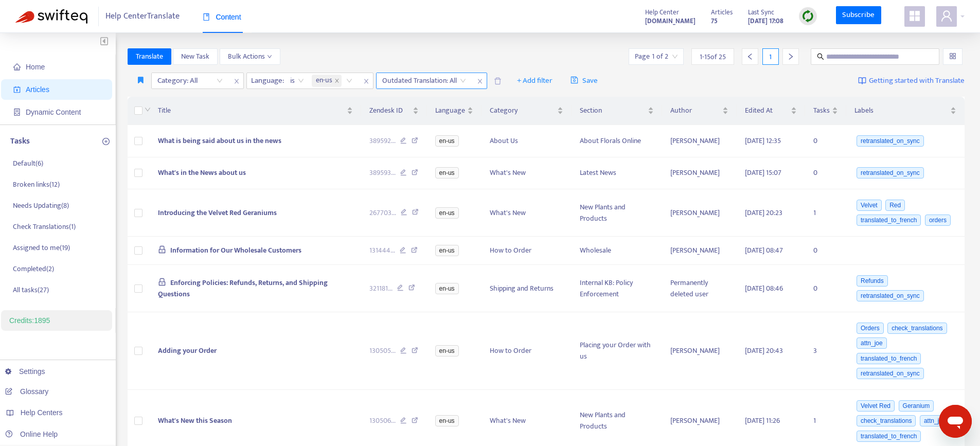
click at [431, 75] on input "search" at bounding box center [424, 80] width 84 height 15
click at [416, 100] on div "Yes" at bounding box center [473, 100] width 179 height 11
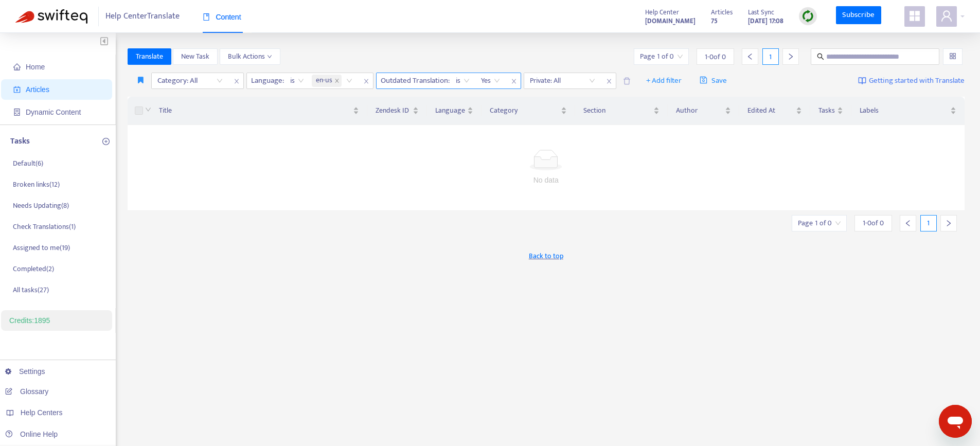
click at [517, 80] on icon "close" at bounding box center [514, 81] width 6 height 6
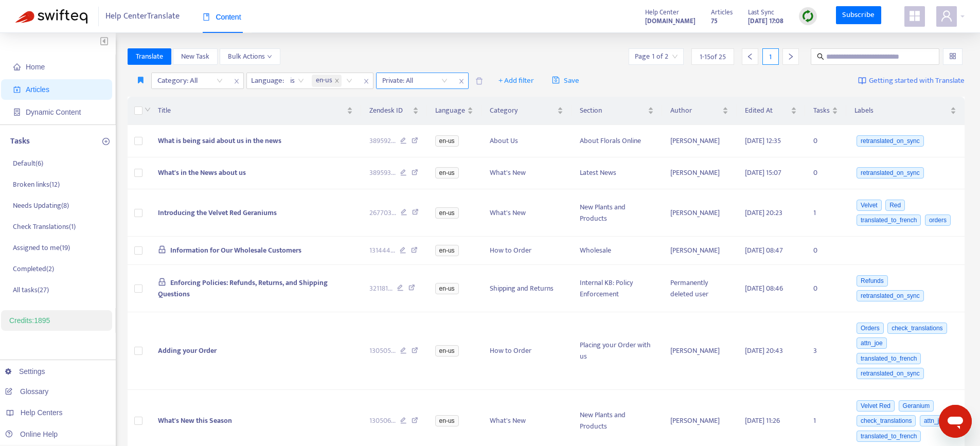
click at [463, 80] on icon "close" at bounding box center [461, 81] width 6 height 6
click at [34, 372] on link "Settings" at bounding box center [25, 371] width 40 height 8
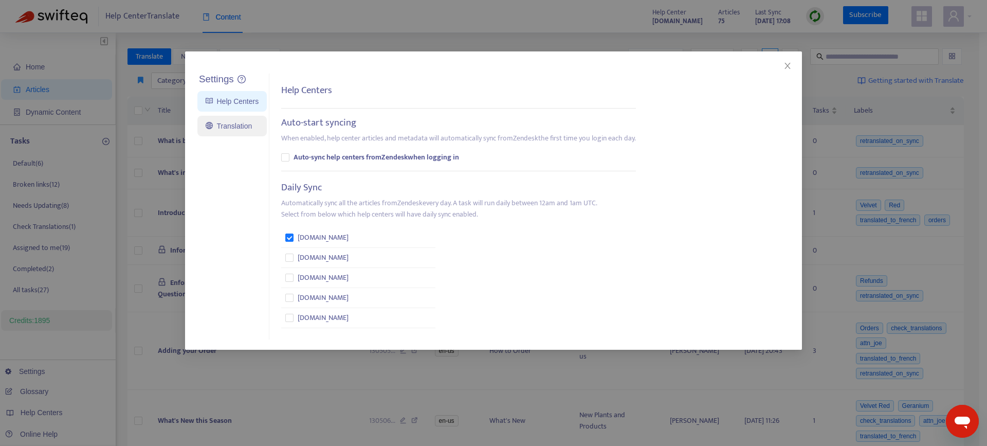
click at [238, 122] on link "Translation" at bounding box center [229, 126] width 46 height 8
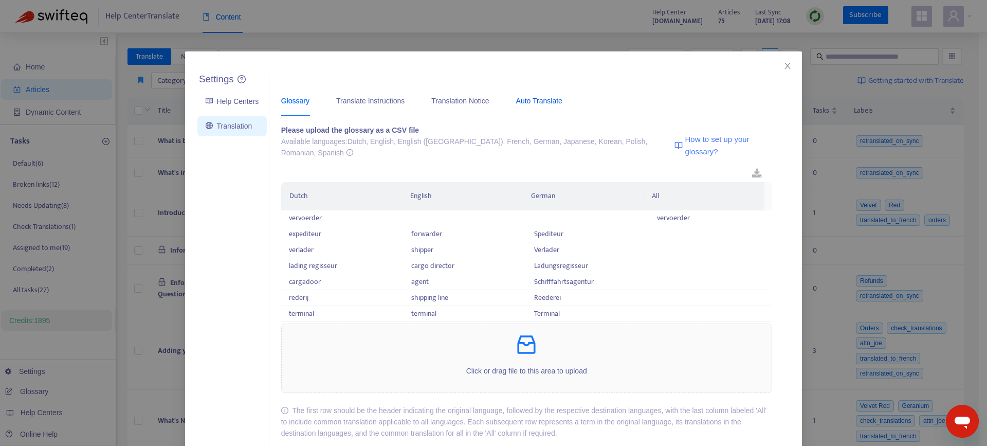
click at [560, 103] on div "Auto Translate" at bounding box center [539, 100] width 46 height 11
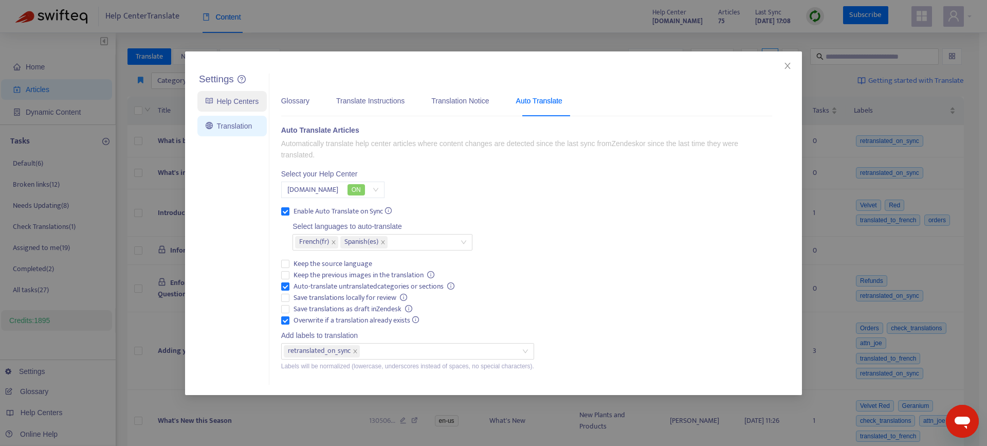
click at [242, 99] on link "Help Centers" at bounding box center [232, 101] width 53 height 8
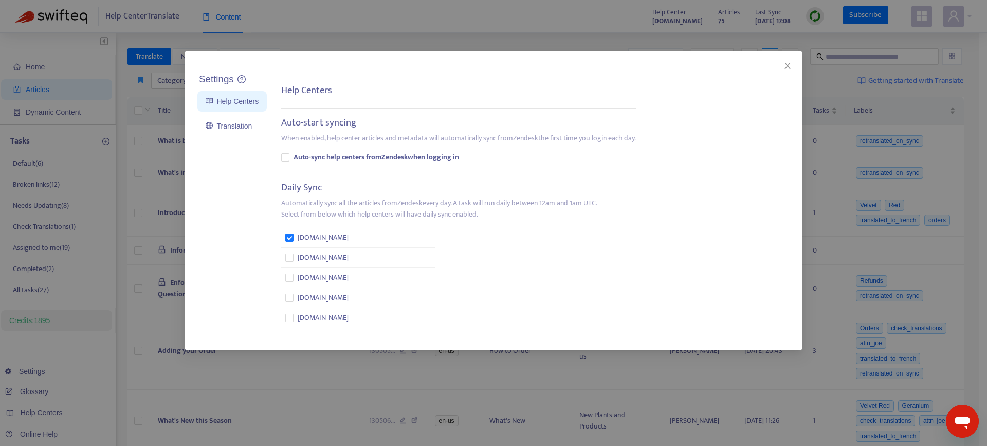
click at [293, 188] on h5 "Daily Sync" at bounding box center [301, 188] width 41 height 12
drag, startPoint x: 293, startPoint y: 188, endPoint x: 317, endPoint y: 189, distance: 24.2
click at [317, 189] on h5 "Daily Sync" at bounding box center [301, 188] width 41 height 12
click at [129, 187] on div "Settings Help Centers Translation Settings Help Centers Auto-start syncing When…" at bounding box center [493, 223] width 987 height 446
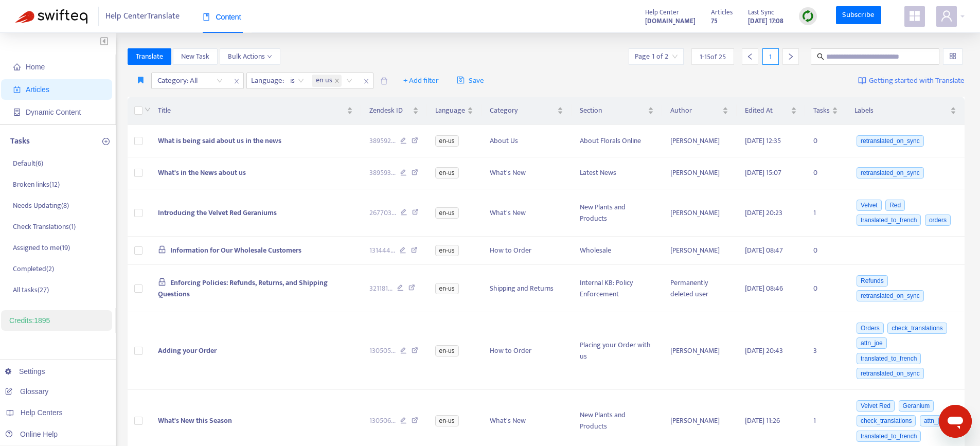
click at [333, 39] on div "Home Articles Dynamic Content Tasks Default ( 6 ) Broken links ( 12 ) Needs Upd…" at bounding box center [490, 424] width 980 height 783
click at [44, 116] on span "Dynamic Content" at bounding box center [53, 112] width 55 height 8
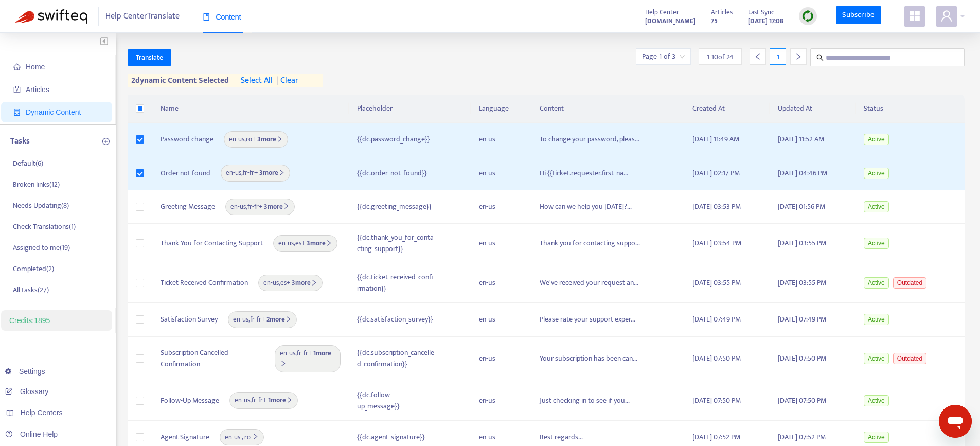
click at [156, 48] on div "Translate Page 1 of 3 1 - 10 of 24 1" at bounding box center [546, 57] width 837 height 18
click at [154, 55] on span "Translate" at bounding box center [149, 57] width 27 height 11
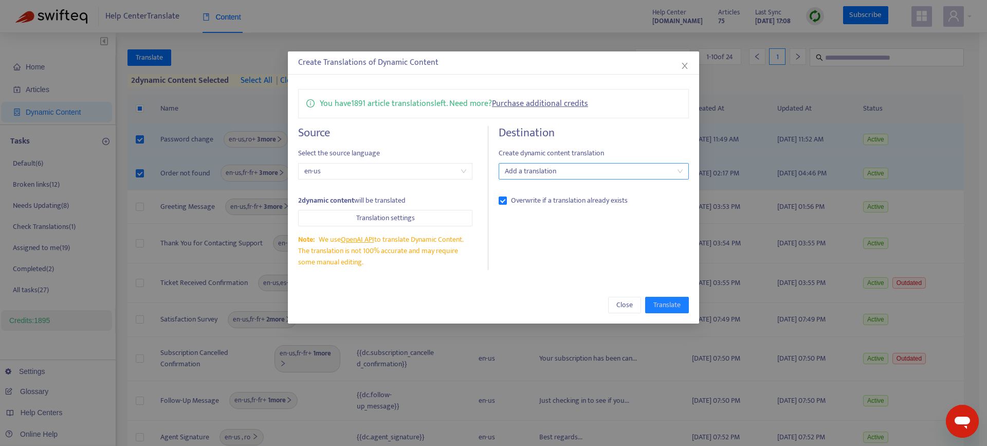
click at [592, 176] on div at bounding box center [588, 171] width 175 height 12
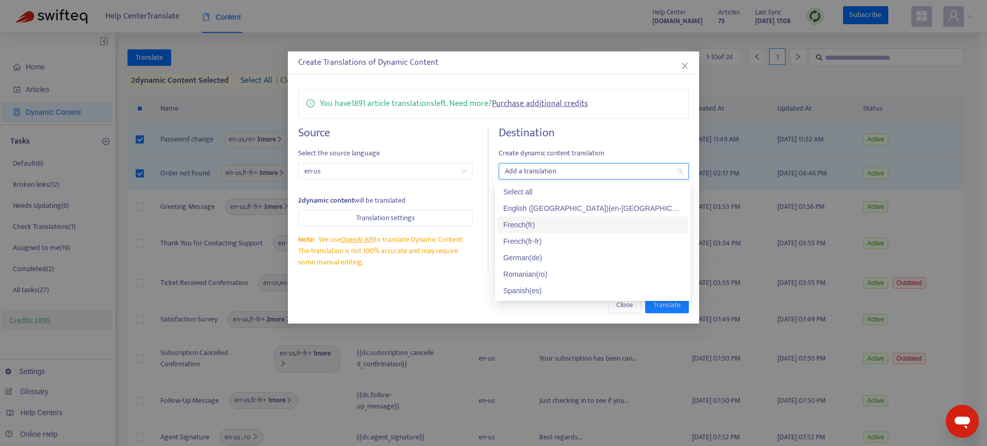
click at [563, 223] on div "French ( fr )" at bounding box center [592, 224] width 179 height 11
click at [644, 122] on div "You have 1891 article translations left. Need more? Purchase additional credits…" at bounding box center [493, 180] width 411 height 202
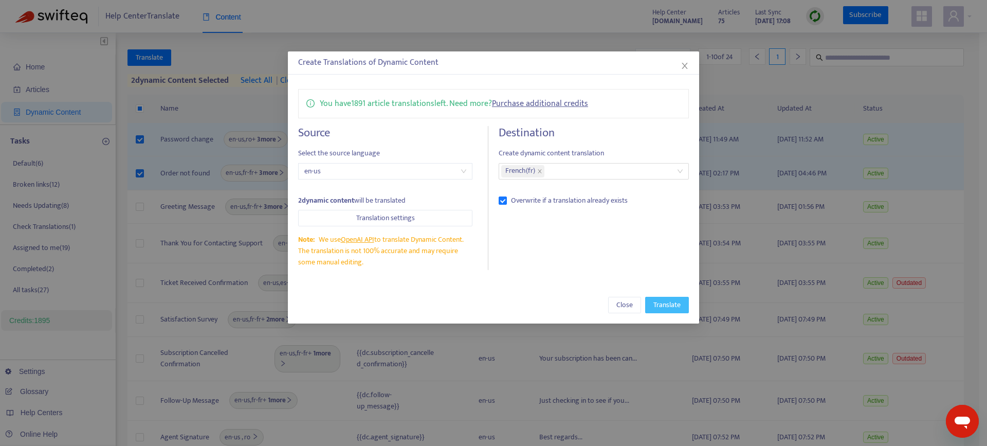
click at [665, 308] on span "Translate" at bounding box center [667, 304] width 27 height 11
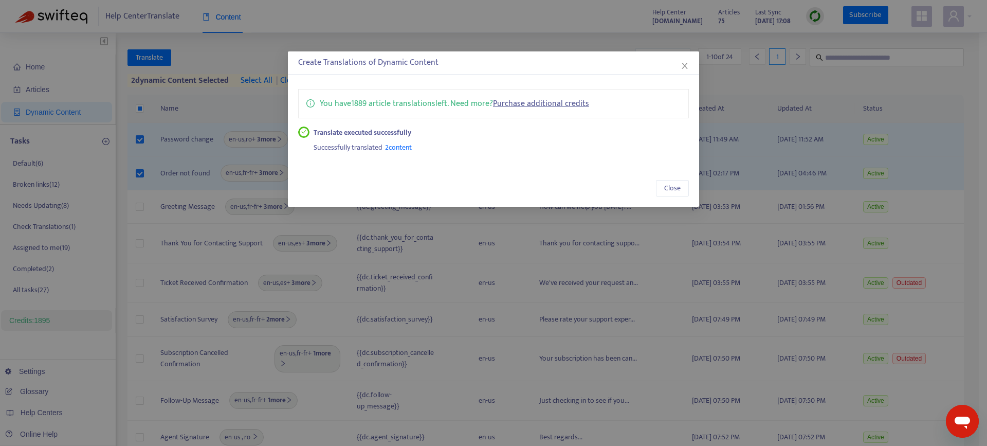
click at [244, 123] on div "Create Translations of Dynamic Content You have 1889 article translations left.…" at bounding box center [493, 223] width 987 height 446
